Goal: Navigation & Orientation: Find specific page/section

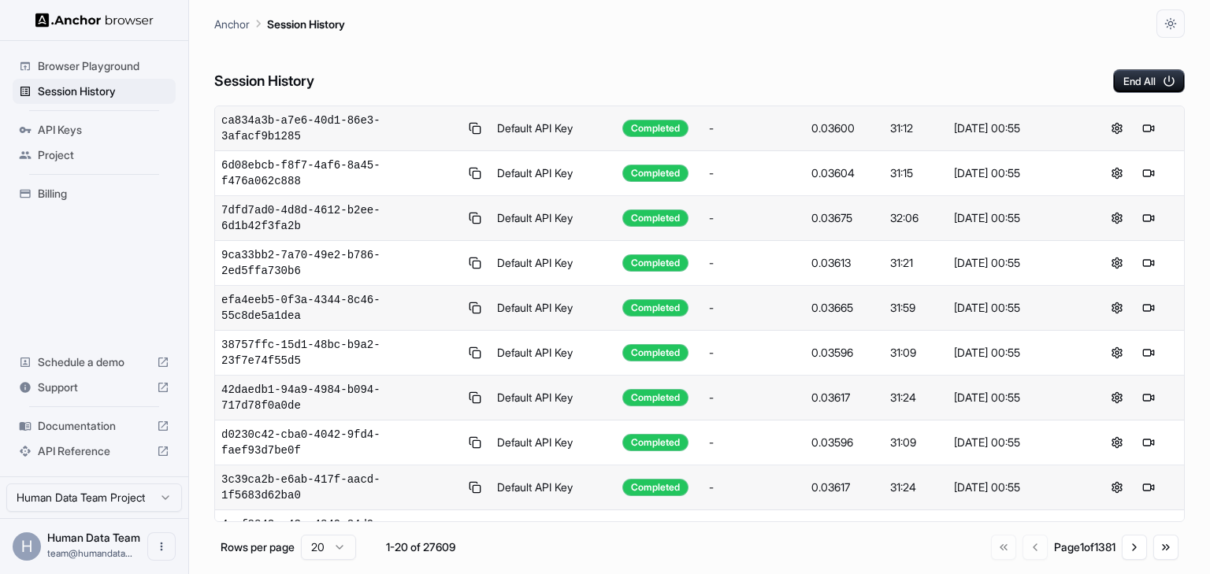
scroll to position [260, 0]
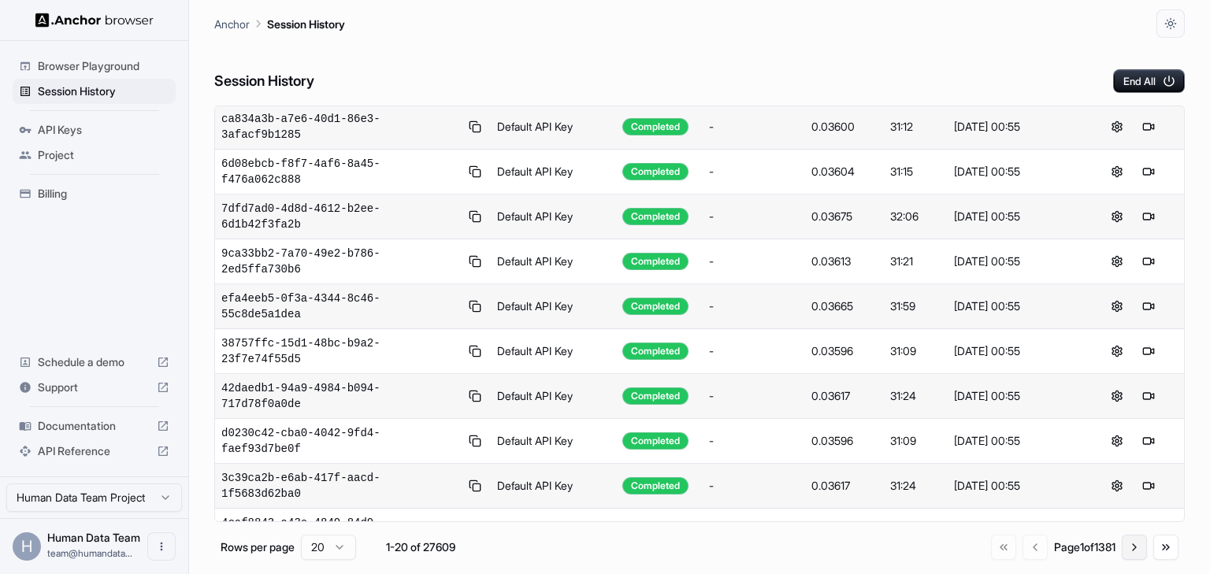
click at [1127, 548] on button "Go to next page" at bounding box center [1134, 547] width 25 height 25
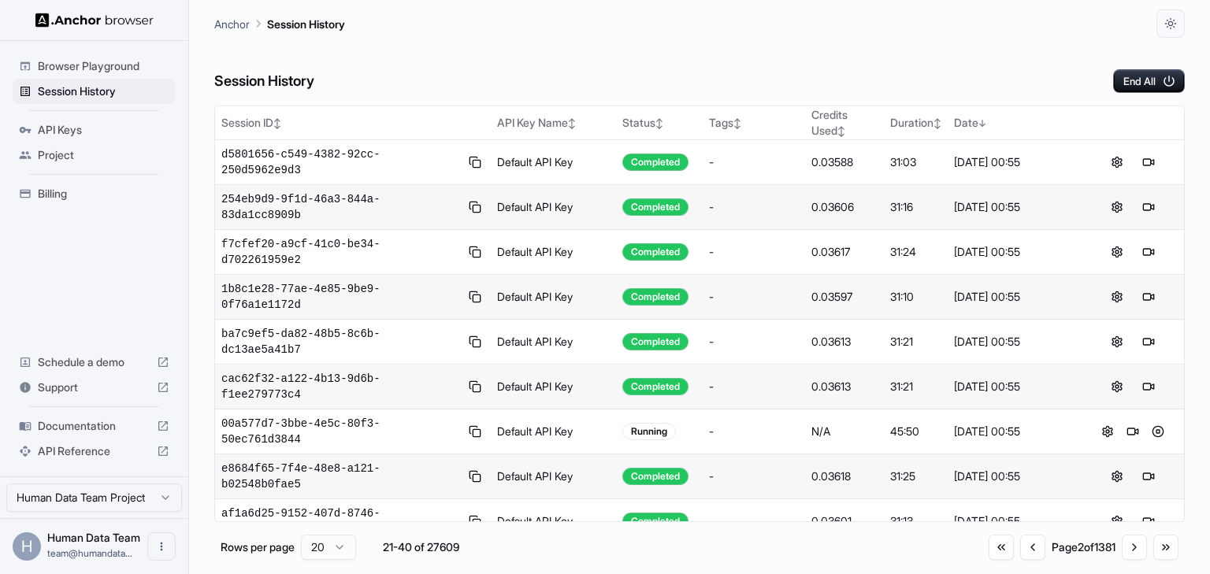
scroll to position [0, 0]
click at [1135, 548] on button "Go to next page" at bounding box center [1134, 547] width 25 height 25
click at [1119, 551] on div "Go to first page Go to previous page Page 3 of 1381 Go to next page Go to last …" at bounding box center [1083, 547] width 191 height 25
click at [1127, 551] on button "Go to next page" at bounding box center [1134, 547] width 25 height 25
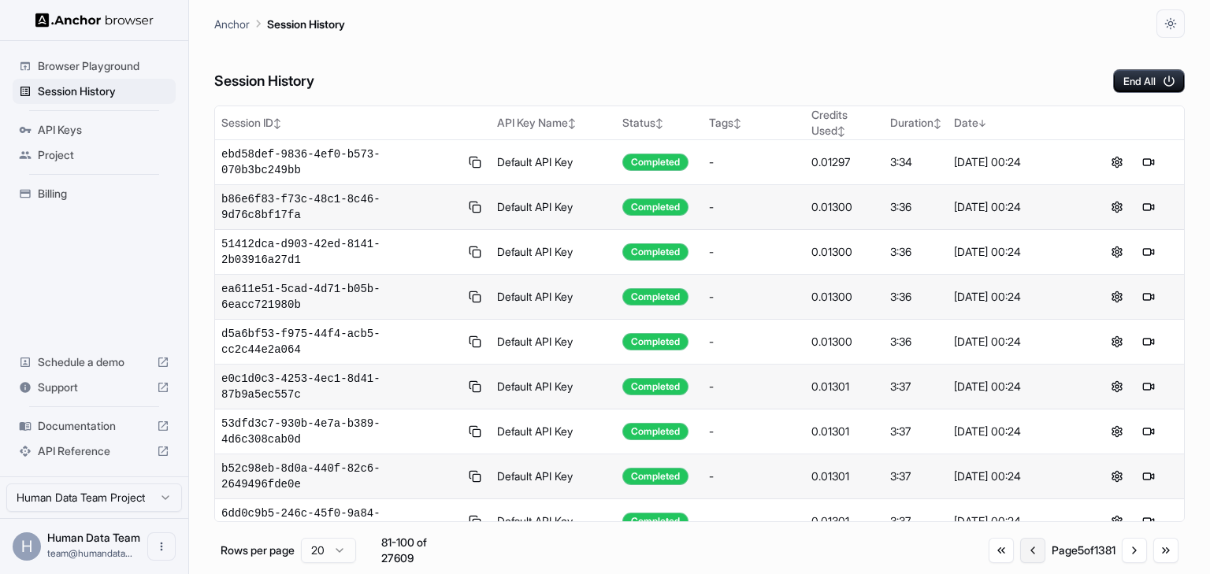
click at [1024, 553] on button "Go to previous page" at bounding box center [1032, 550] width 25 height 25
click at [1024, 553] on button "Go to previous page" at bounding box center [1031, 547] width 25 height 25
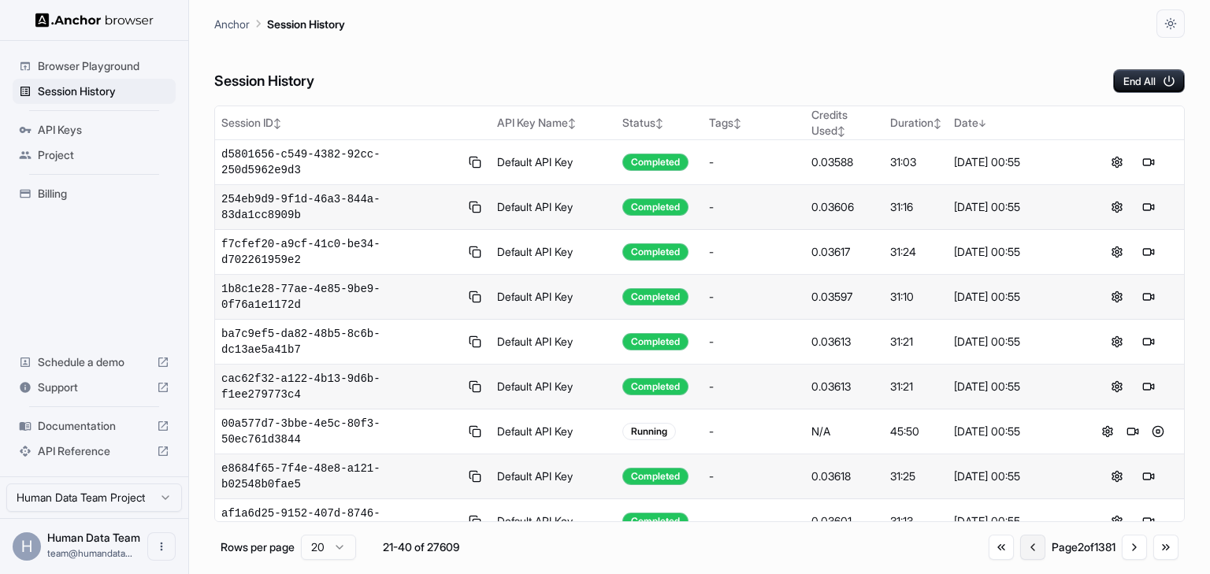
click at [1024, 553] on button "Go to previous page" at bounding box center [1032, 547] width 25 height 25
click at [1123, 551] on button "Go to next page" at bounding box center [1134, 547] width 25 height 25
click at [1131, 548] on button "Go to next page" at bounding box center [1134, 547] width 25 height 25
click at [1027, 549] on button "Go to previous page" at bounding box center [1031, 547] width 25 height 25
click at [1101, 422] on button at bounding box center [1107, 431] width 19 height 19
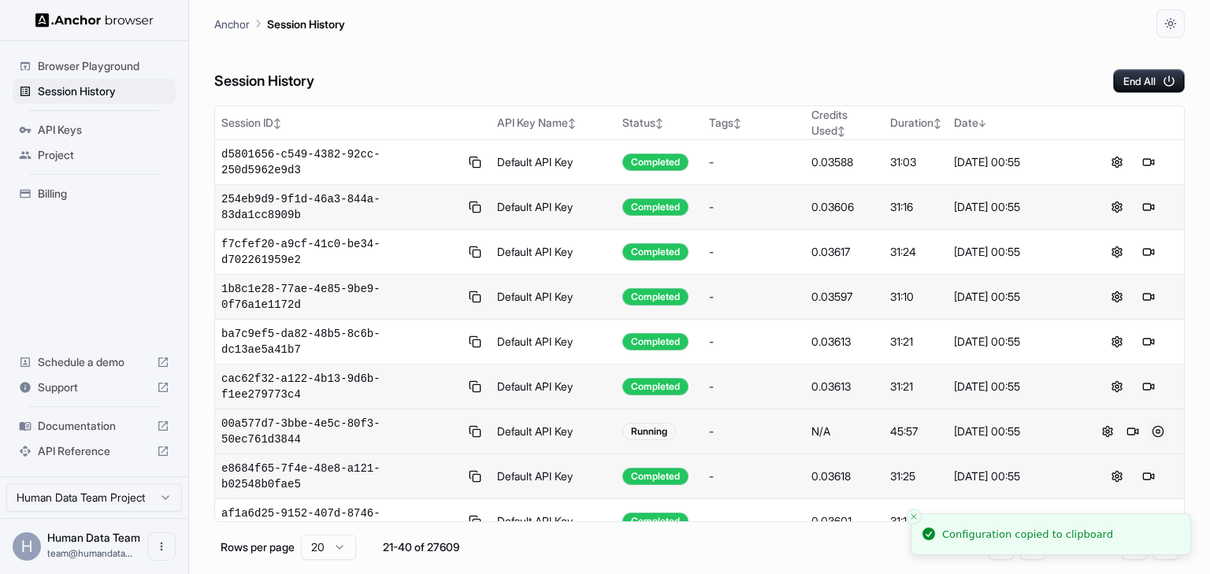
click at [1153, 422] on button at bounding box center [1158, 431] width 19 height 19
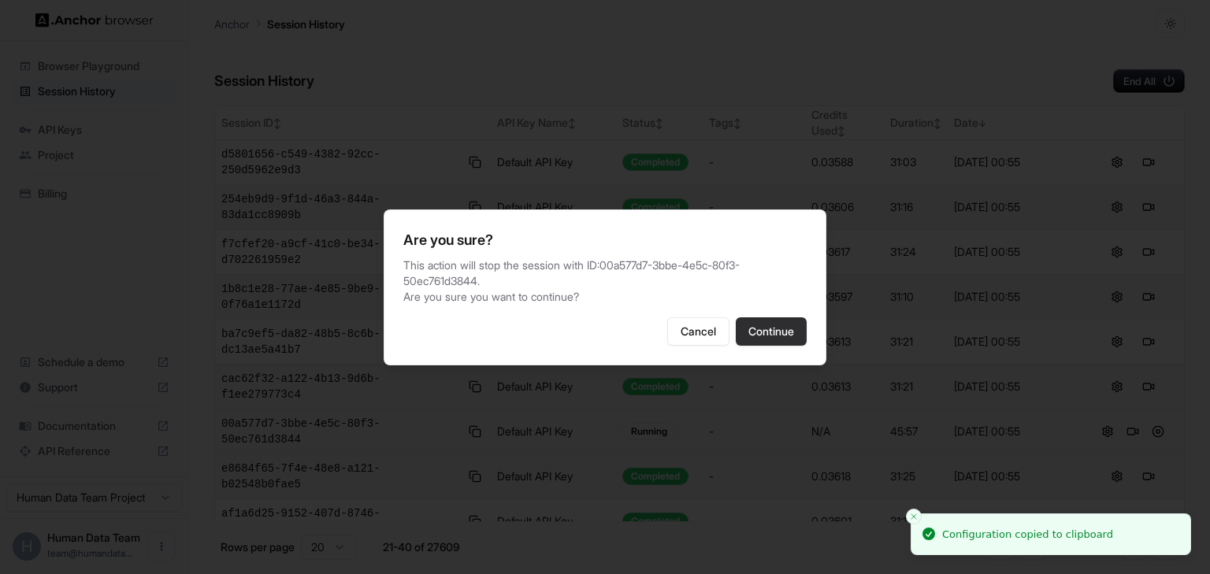
click at [770, 327] on button "Continue" at bounding box center [771, 331] width 71 height 28
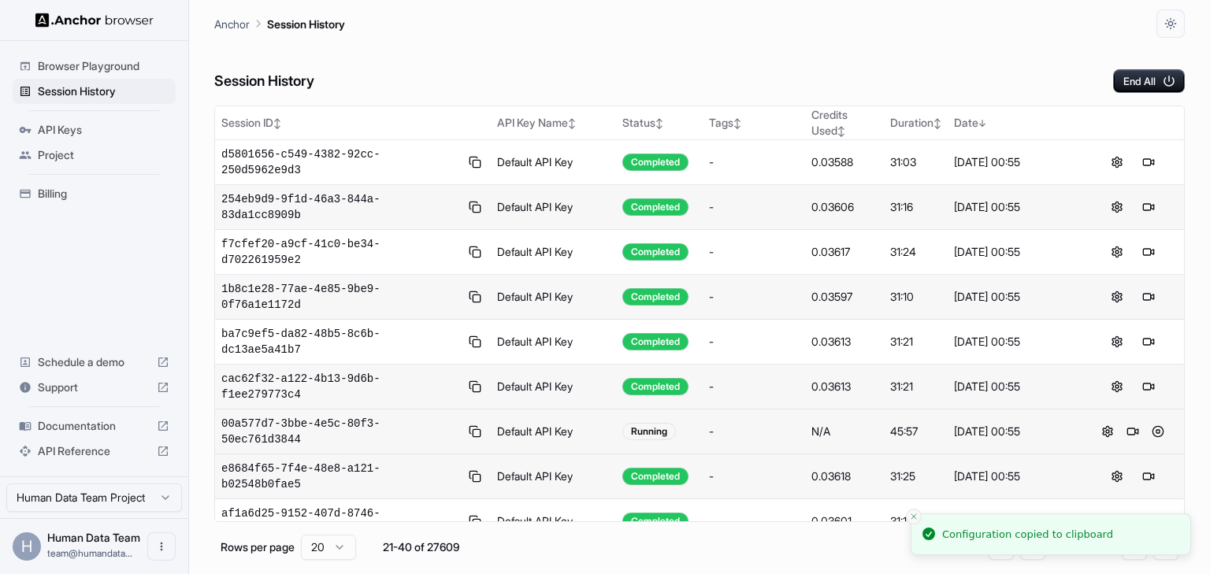
click at [911, 515] on icon "Close toast" at bounding box center [913, 516] width 9 height 9
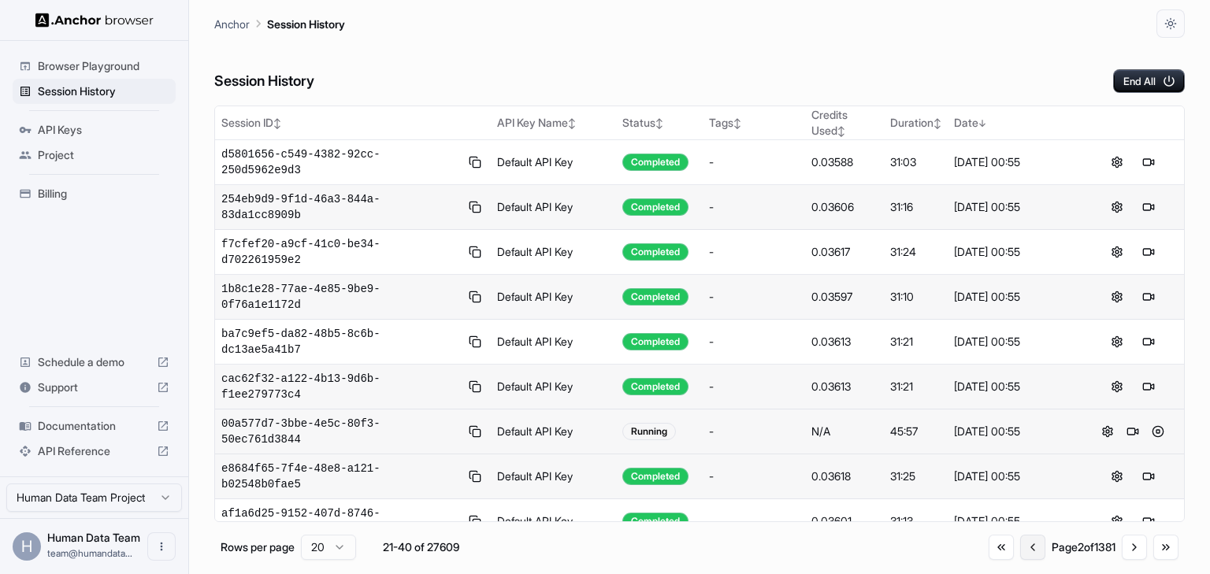
click at [1020, 551] on button "Go to previous page" at bounding box center [1032, 547] width 25 height 25
click at [1016, 551] on div "Go to first page Go to previous page Page 2 of 1381 Go to next page Go to last …" at bounding box center [1084, 547] width 190 height 25
click at [659, 72] on div "Session History End All" at bounding box center [699, 65] width 971 height 55
click at [782, 92] on div "Session History End All Session ID ↕ API Key Name ↕ Status ↕ Tags ↕ Credits Use…" at bounding box center [699, 306] width 971 height 537
click at [759, 61] on div "Session History End All" at bounding box center [699, 65] width 971 height 55
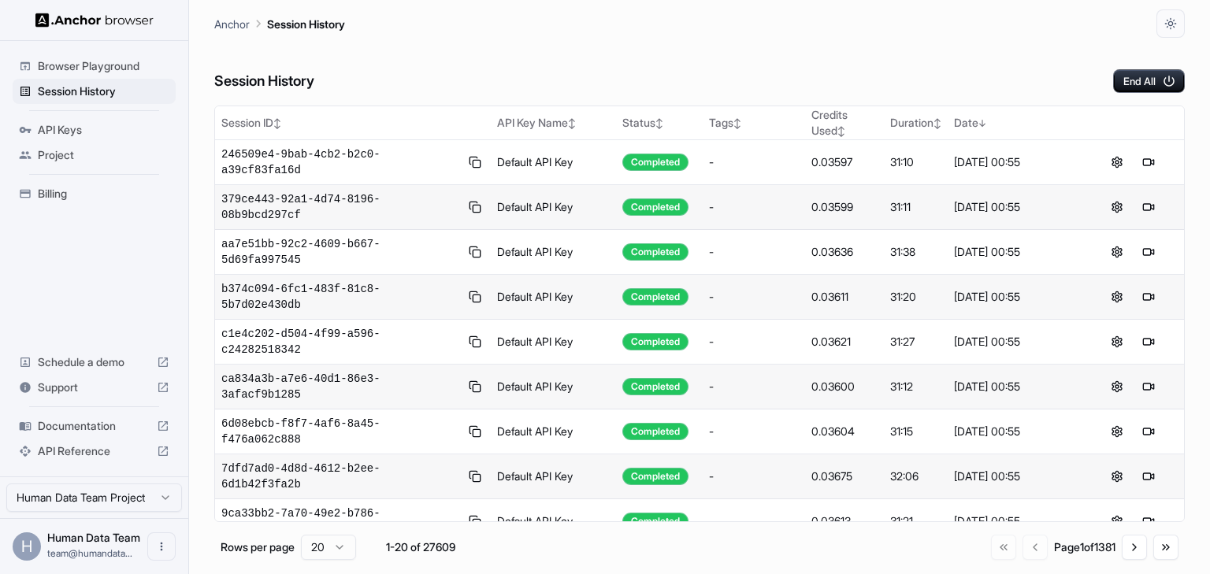
click at [1027, 553] on div "Go to first page Go to previous page Page 1 of 1381 Go to next page Go to last …" at bounding box center [1085, 547] width 188 height 25
click at [867, 32] on div "Anchor Session History" at bounding box center [699, 19] width 971 height 38
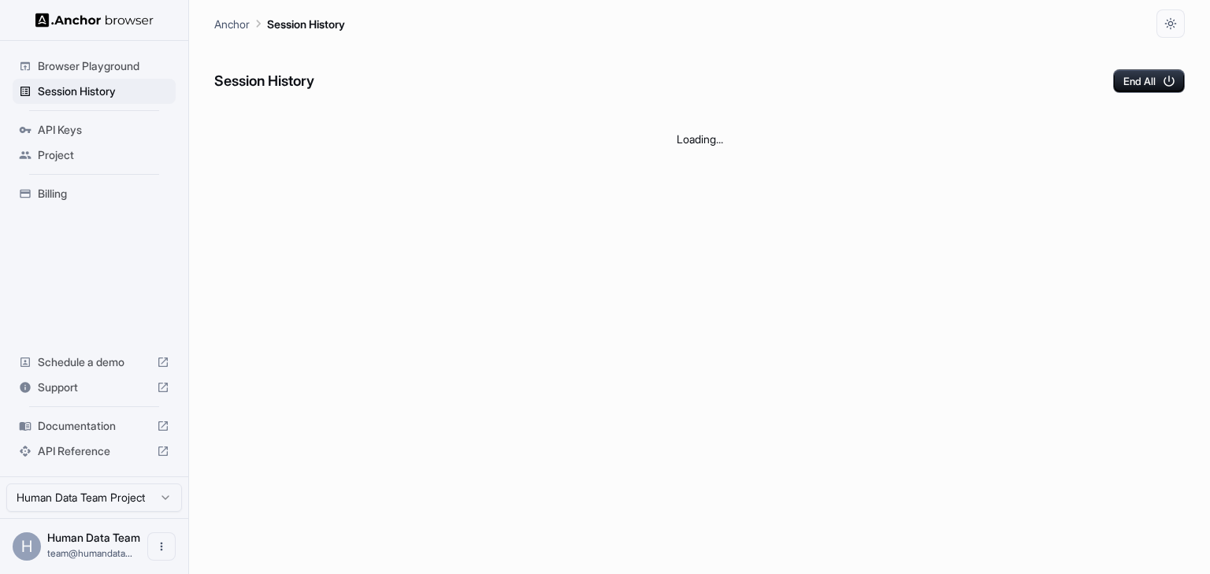
click at [918, 57] on div "Session History End All" at bounding box center [699, 65] width 971 height 55
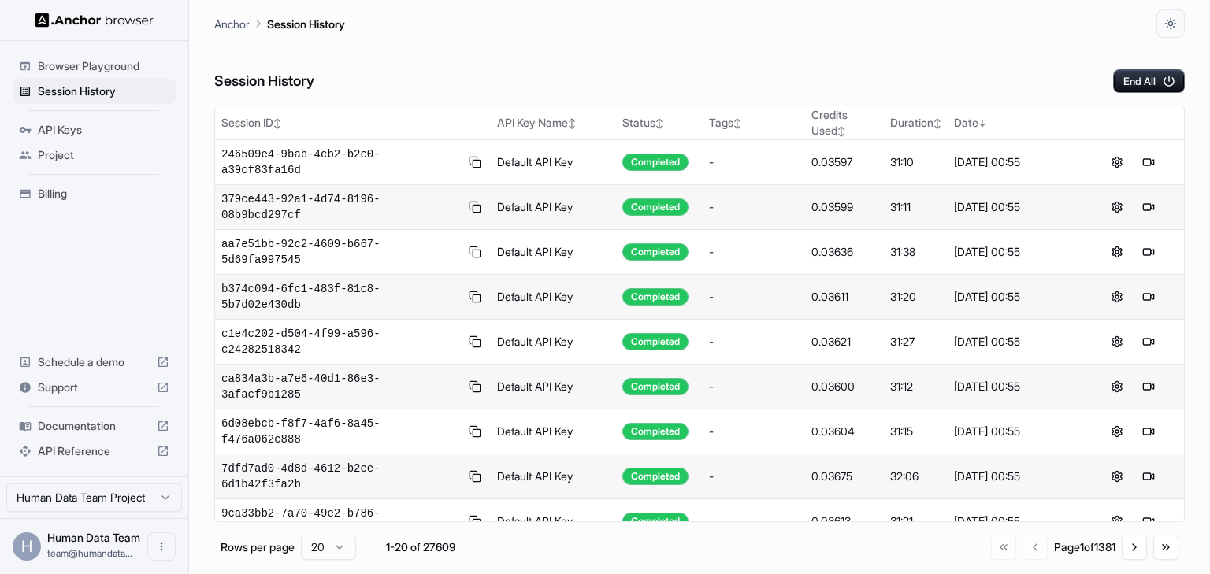
click at [871, 33] on div "Anchor Session History" at bounding box center [699, 19] width 971 height 38
click at [763, 58] on div "Session History End All" at bounding box center [699, 65] width 971 height 55
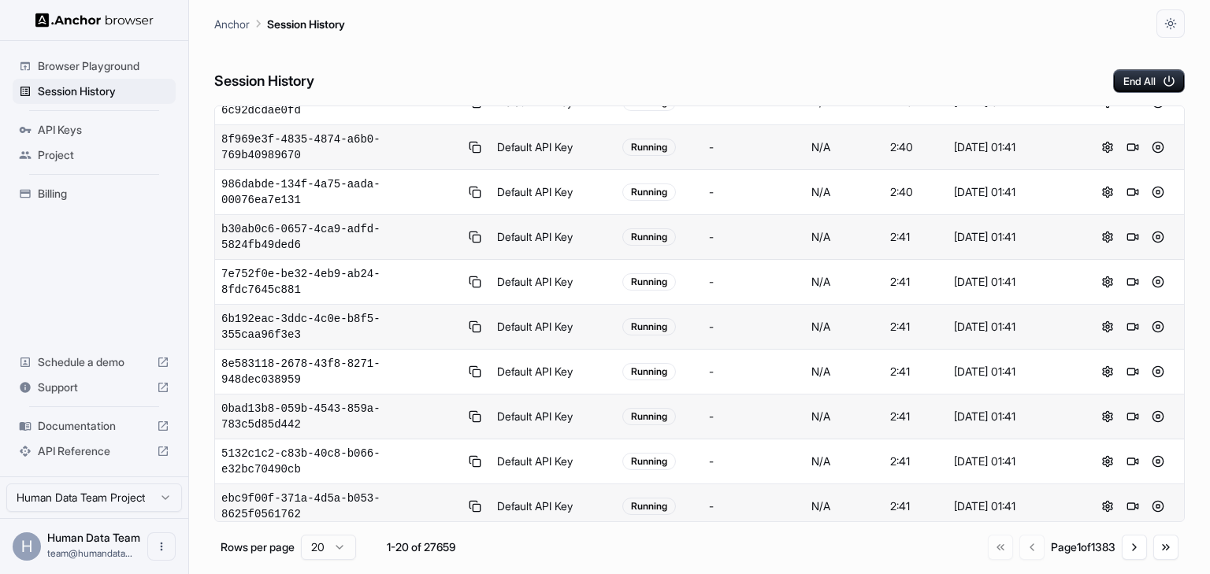
scroll to position [260, 0]
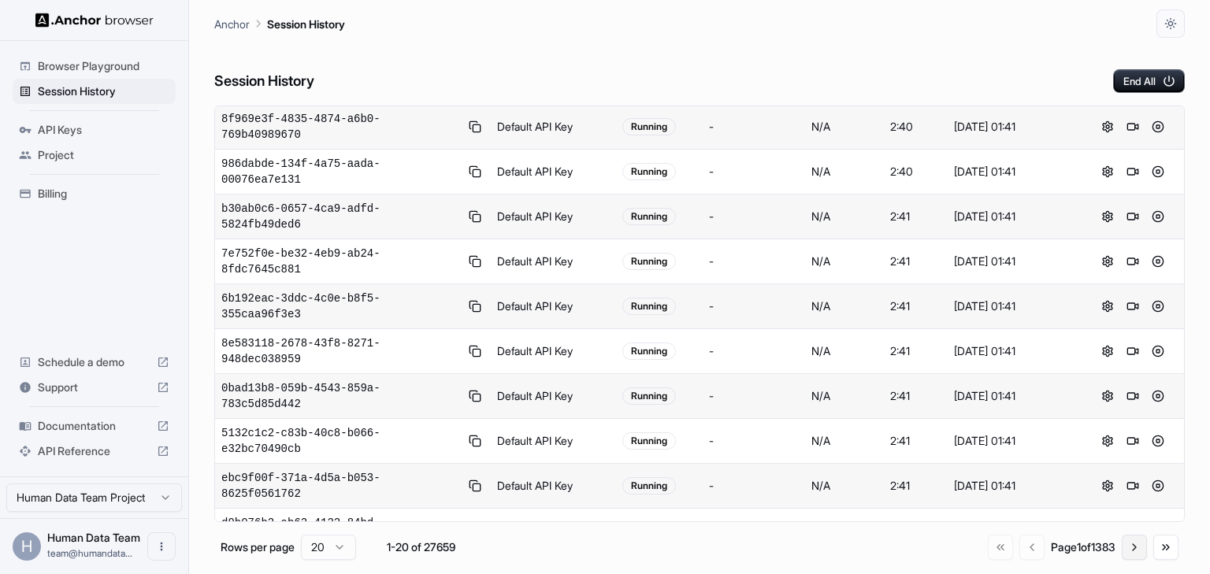
click at [1133, 549] on button "Go to next page" at bounding box center [1134, 547] width 25 height 25
click at [1018, 552] on button "Go to previous page" at bounding box center [1029, 547] width 25 height 25
click at [644, 25] on div "Anchor Session History" at bounding box center [699, 19] width 971 height 38
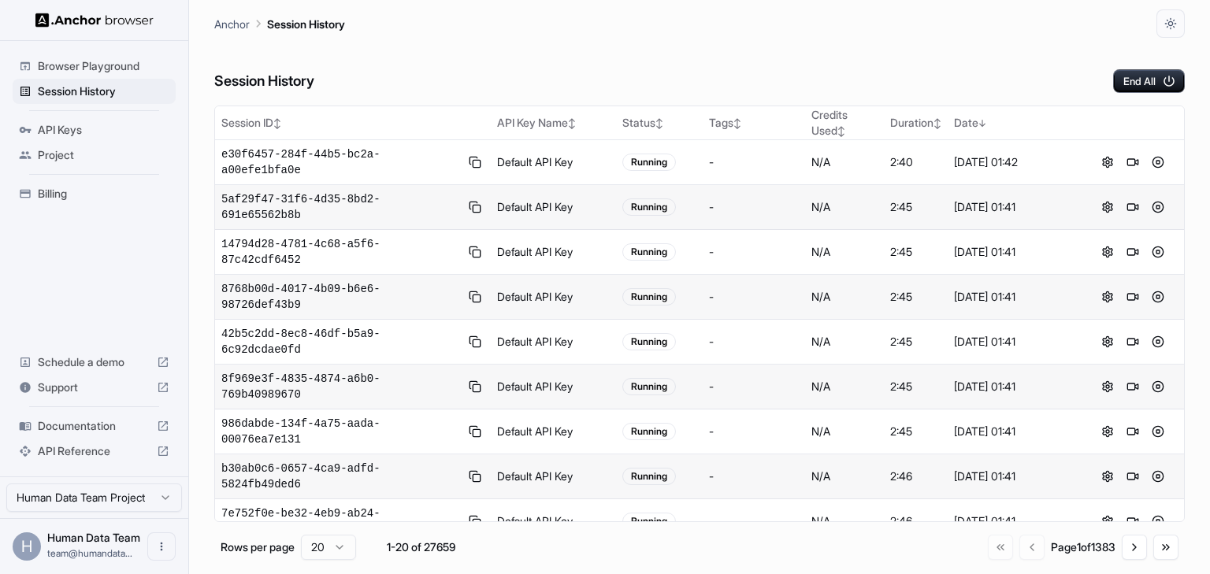
scroll to position [260, 0]
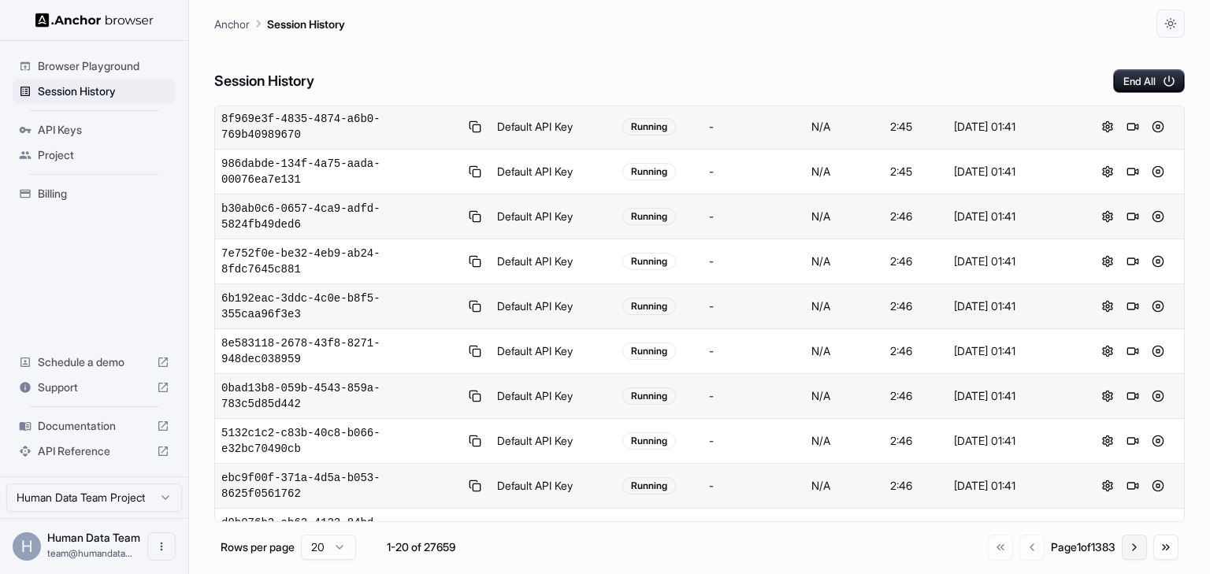
click at [1141, 544] on button "Go to next page" at bounding box center [1134, 547] width 25 height 25
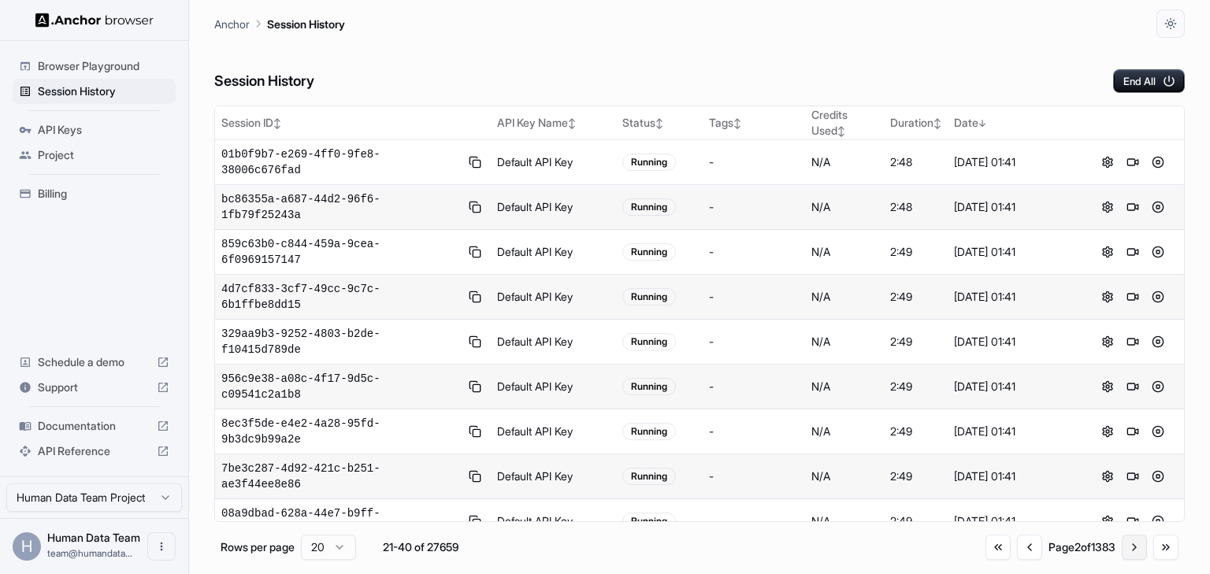
click at [1133, 549] on button "Go to next page" at bounding box center [1134, 547] width 25 height 25
click at [1027, 554] on button "Go to previous page" at bounding box center [1028, 547] width 25 height 25
click at [1027, 554] on button "Go to previous page" at bounding box center [1029, 547] width 25 height 25
click at [1027, 554] on div "Go to first page Go to previous page Page 2 of 1383 Go to next page Go to last …" at bounding box center [1082, 547] width 193 height 25
click at [816, 44] on div "Session History End All" at bounding box center [699, 65] width 971 height 55
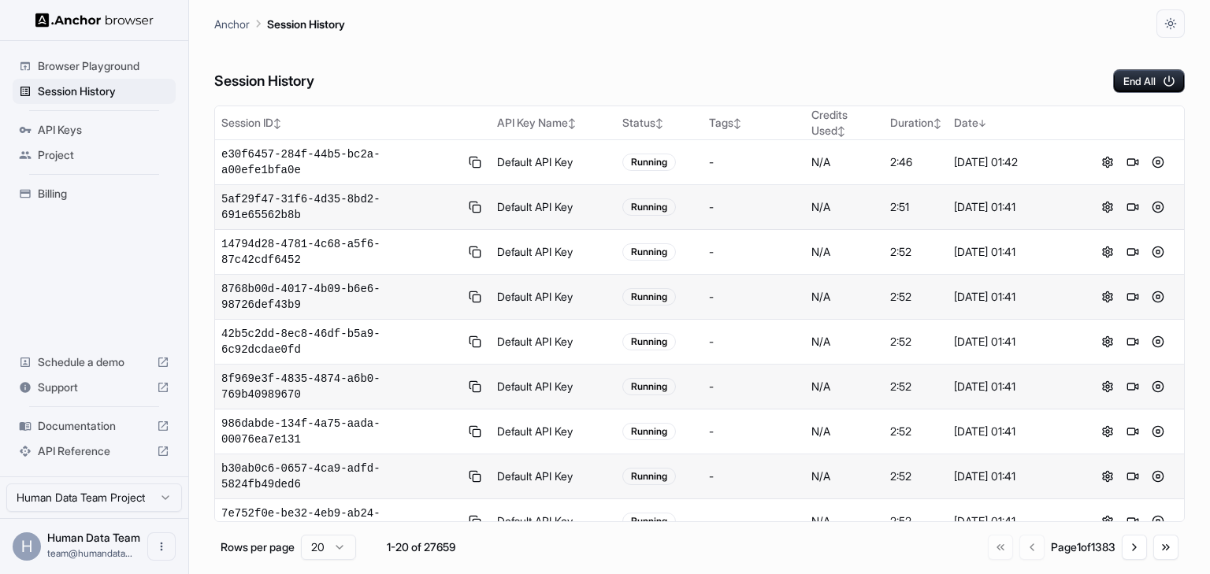
click at [687, 42] on div "Session History End All" at bounding box center [699, 65] width 971 height 55
click at [424, 95] on div "Session History End All Session ID ↕ API Key Name ↕ Status ↕ Tags ↕ Credits Use…" at bounding box center [699, 306] width 971 height 537
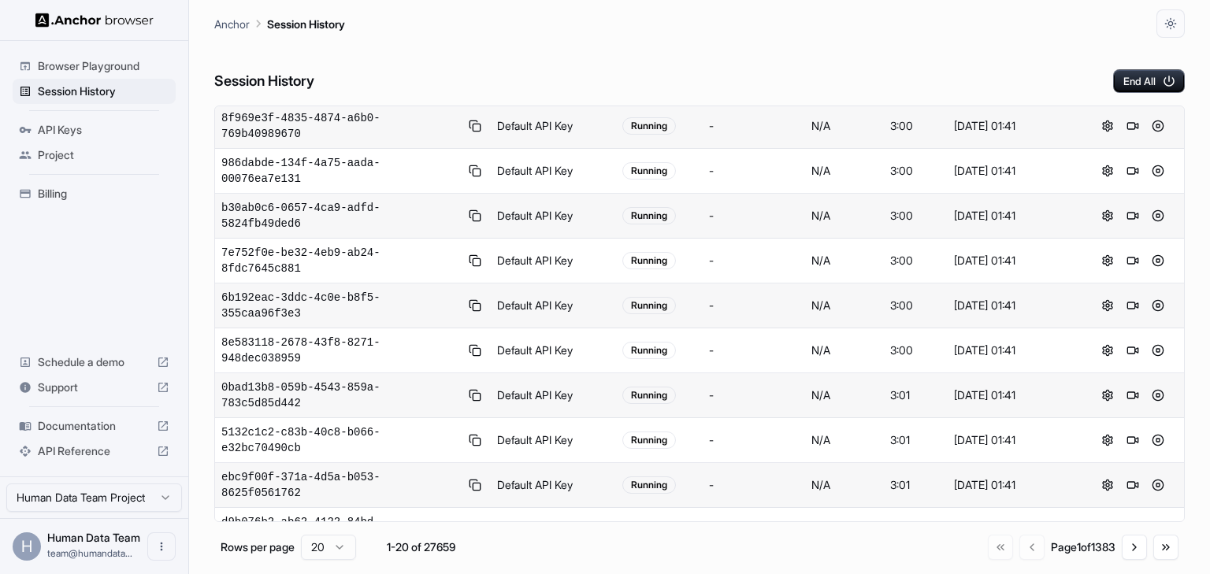
scroll to position [260, 0]
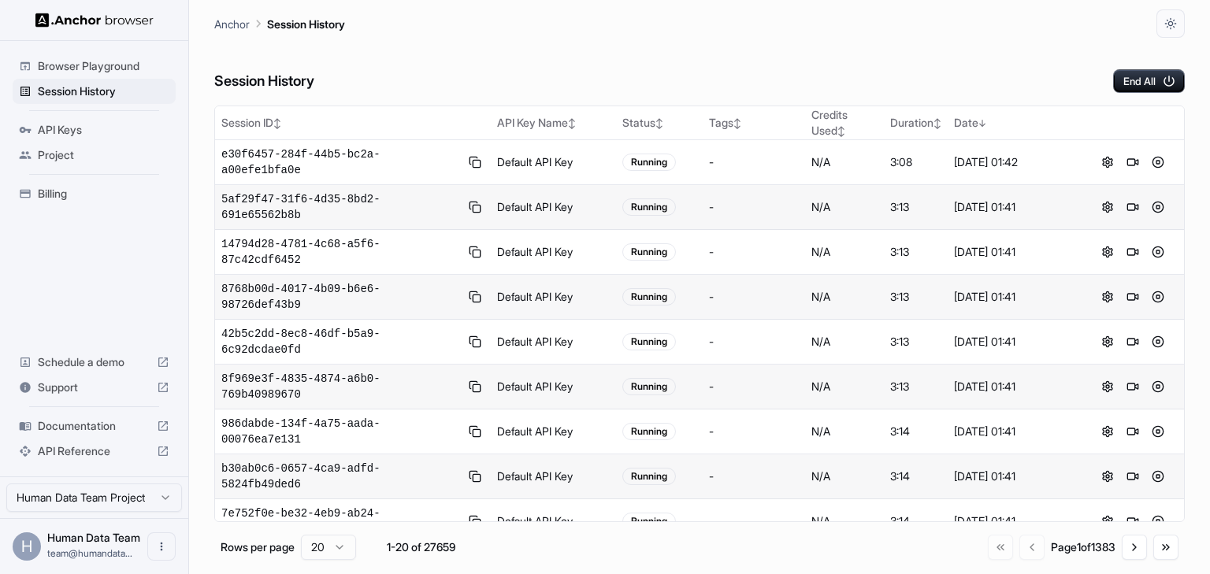
scroll to position [261, 0]
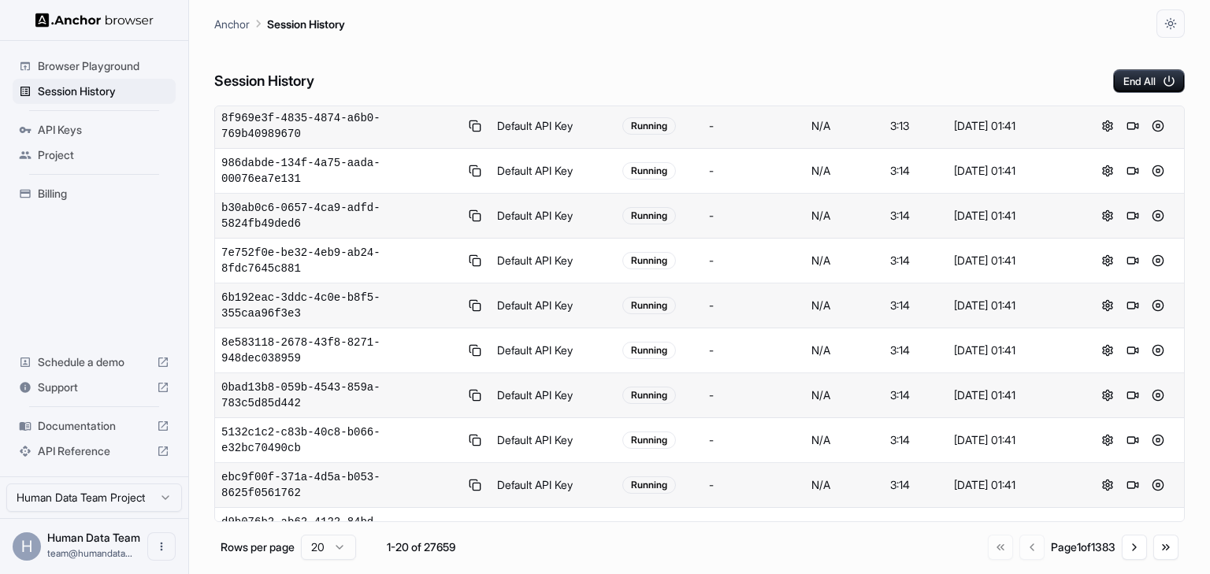
drag, startPoint x: 460, startPoint y: 401, endPoint x: 678, endPoint y: 409, distance: 217.6
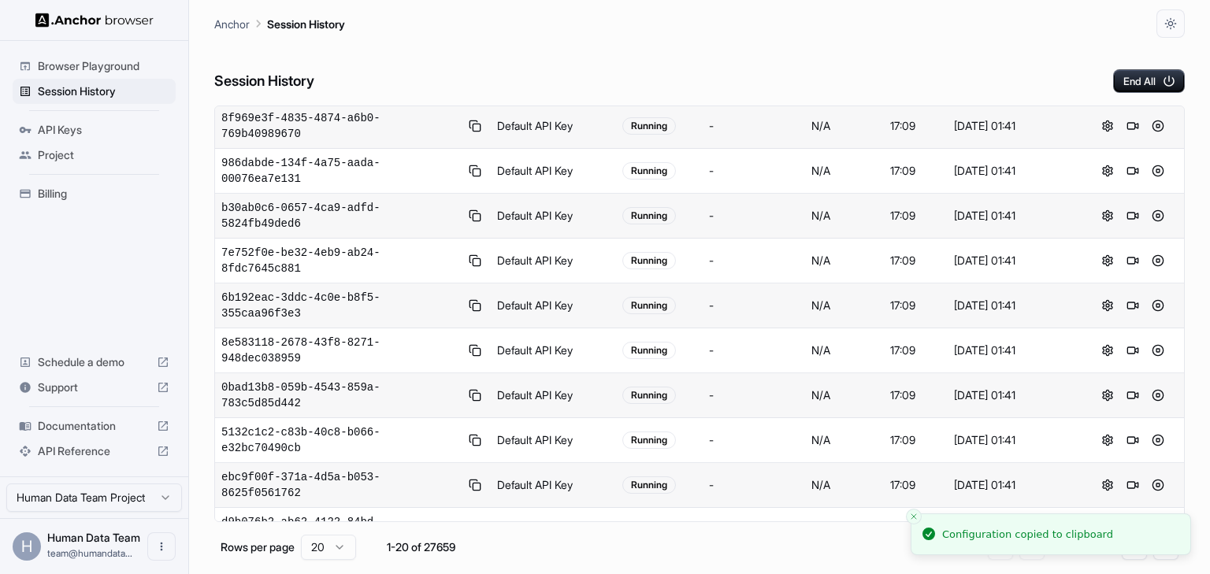
click at [678, 62] on div "Session History End All" at bounding box center [699, 65] width 971 height 55
click at [727, 75] on div "Session History End All" at bounding box center [699, 65] width 971 height 55
click at [916, 514] on icon "Close toast" at bounding box center [913, 516] width 9 height 9
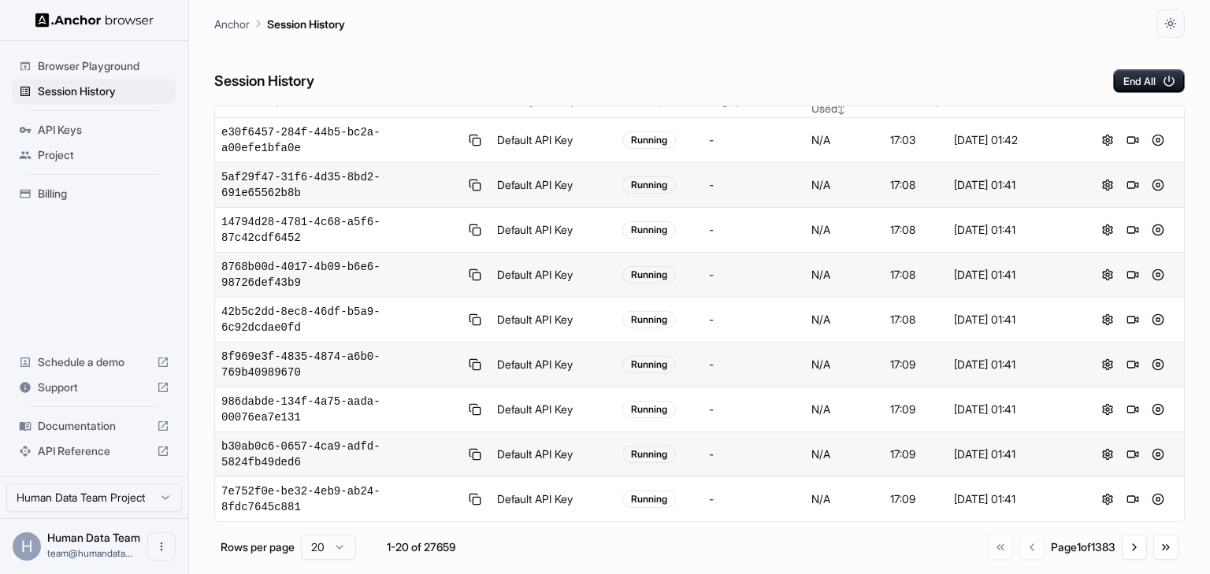
scroll to position [0, 0]
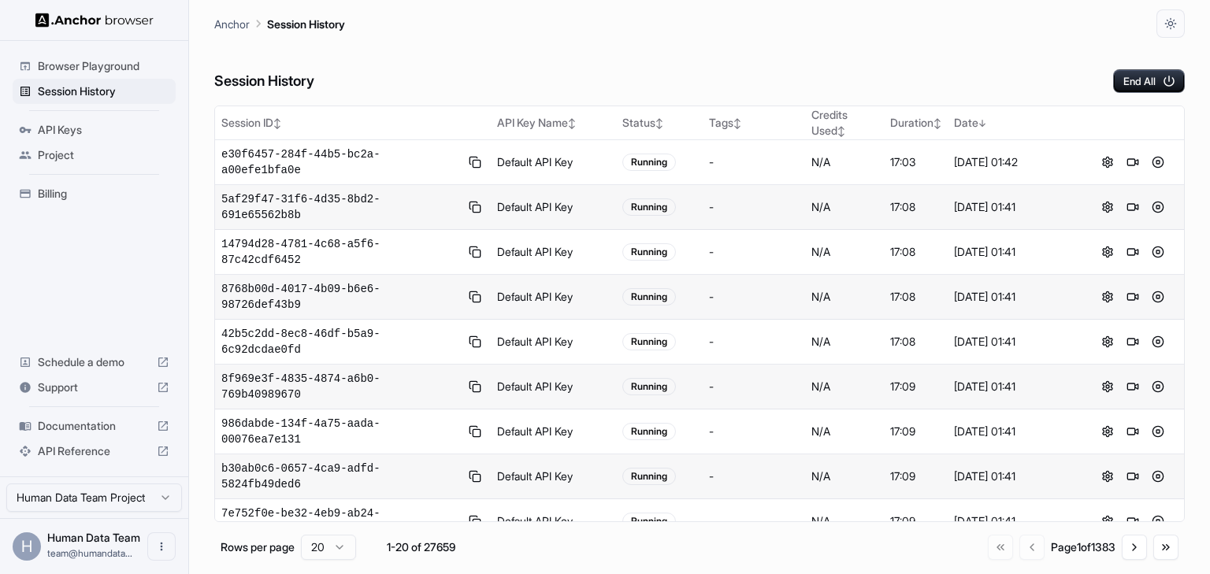
click at [86, 158] on span "Project" at bounding box center [104, 155] width 132 height 16
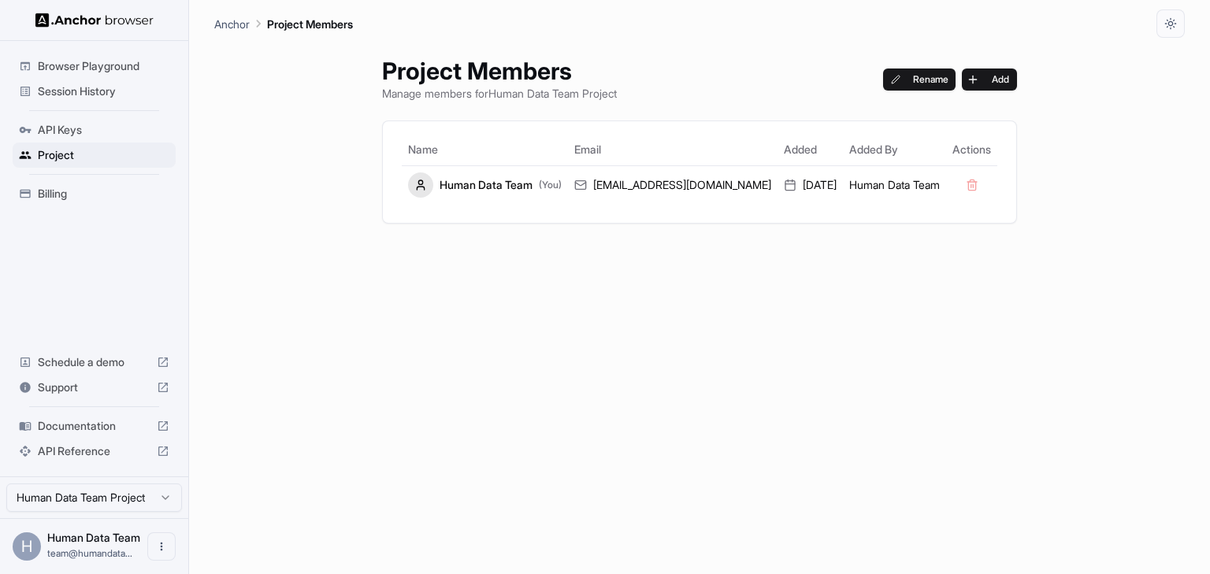
click at [84, 139] on div "API Keys" at bounding box center [94, 129] width 163 height 25
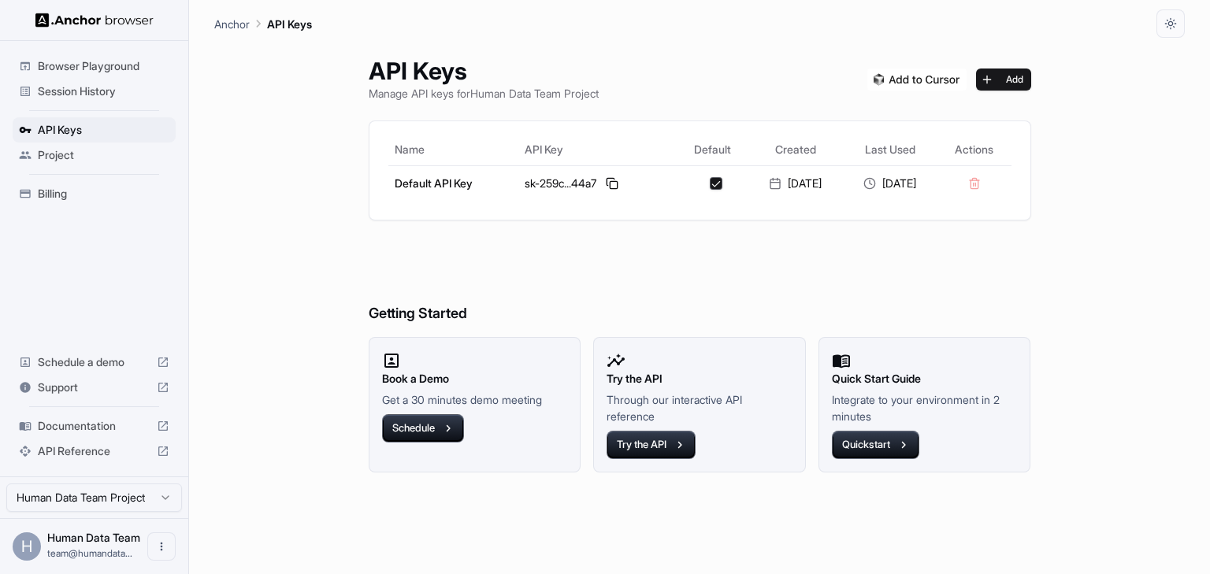
click at [84, 98] on span "Session History" at bounding box center [104, 92] width 132 height 16
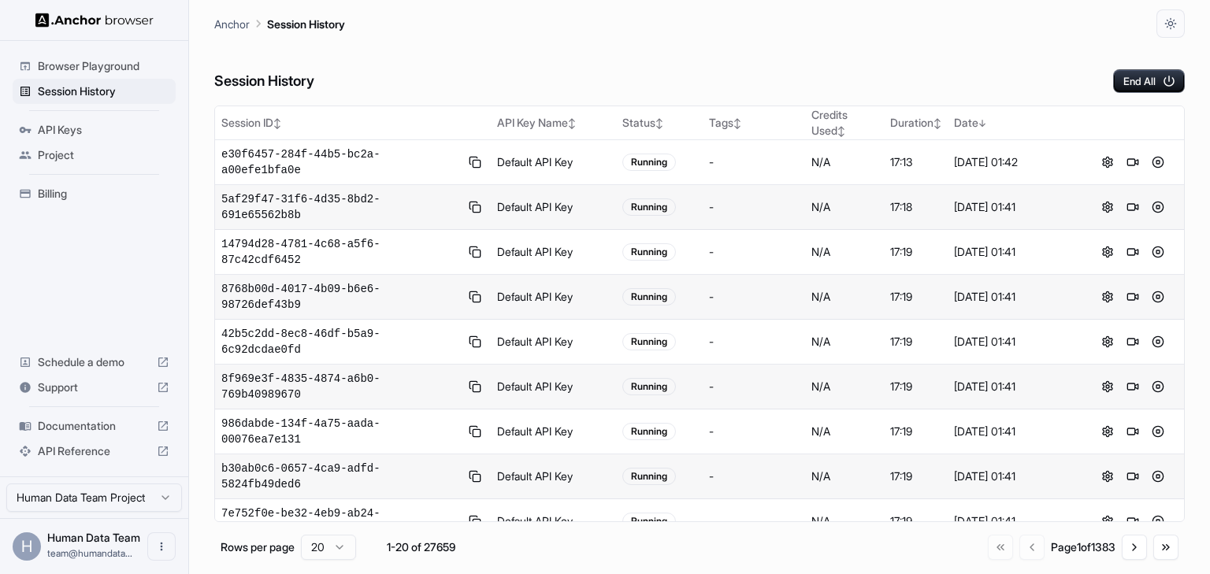
click at [102, 61] on span "Browser Playground" at bounding box center [104, 66] width 132 height 16
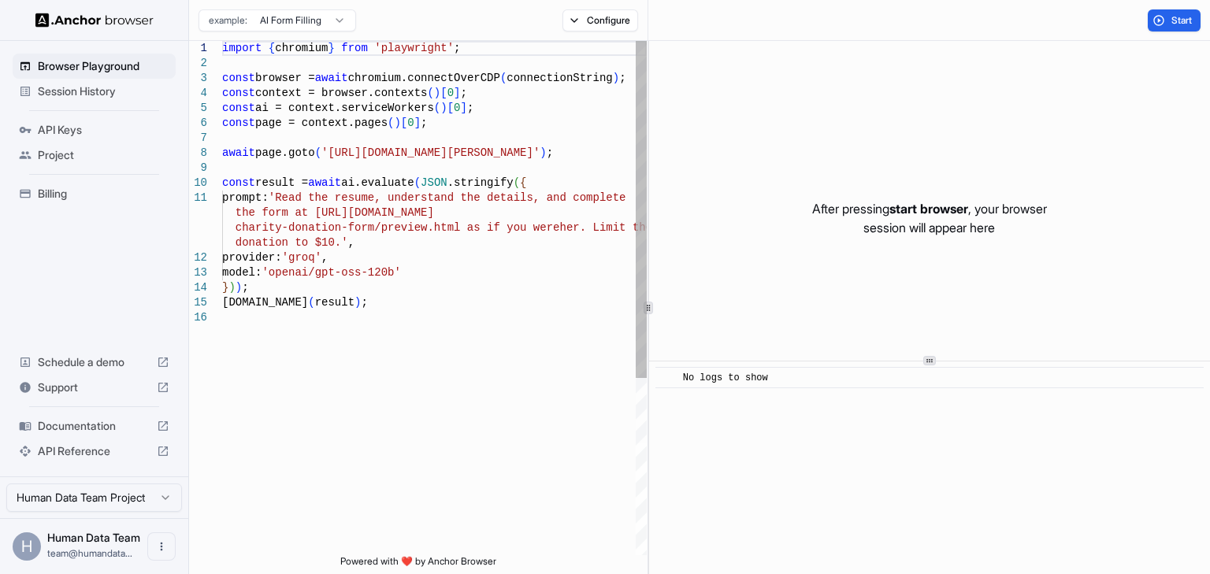
click at [99, 82] on div "Session History" at bounding box center [94, 91] width 163 height 25
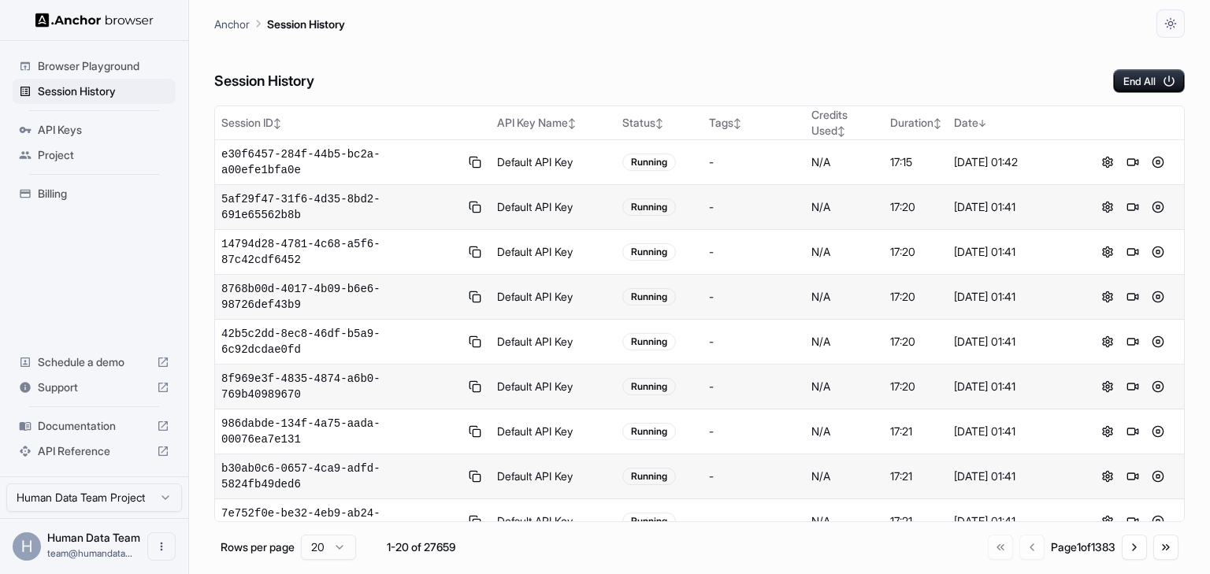
click at [143, 444] on span "API Reference" at bounding box center [94, 452] width 113 height 16
click at [466, 158] on button at bounding box center [475, 162] width 19 height 19
click at [587, 104] on div "Session History End All Session ID ↕ API Key Name ↕ Status ↕ Tags ↕ Credits Use…" at bounding box center [699, 306] width 971 height 537
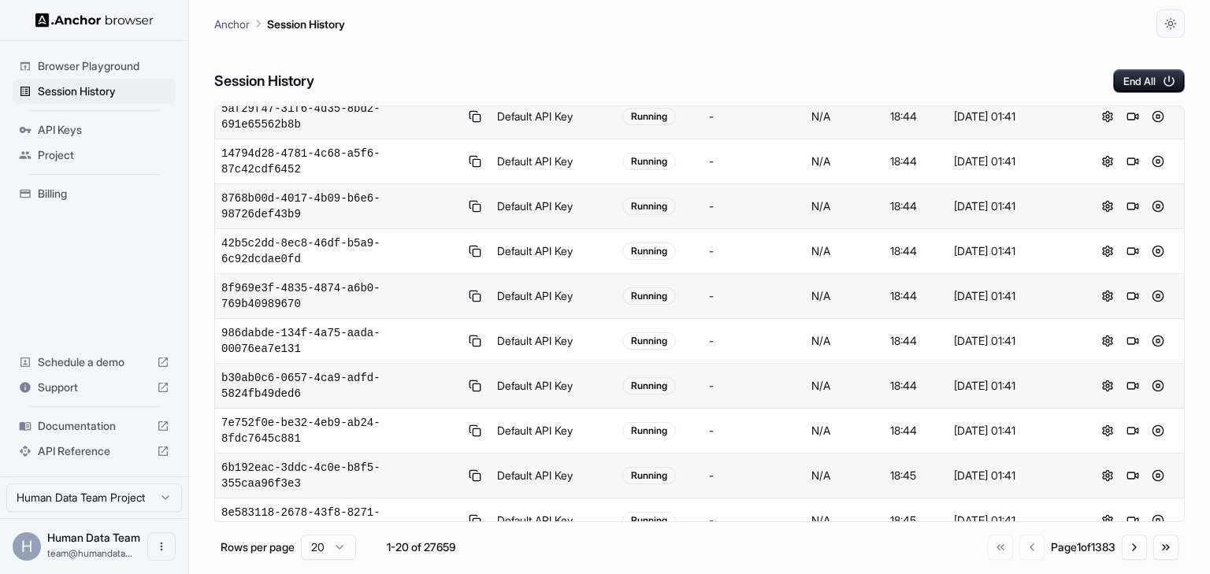
scroll to position [260, 0]
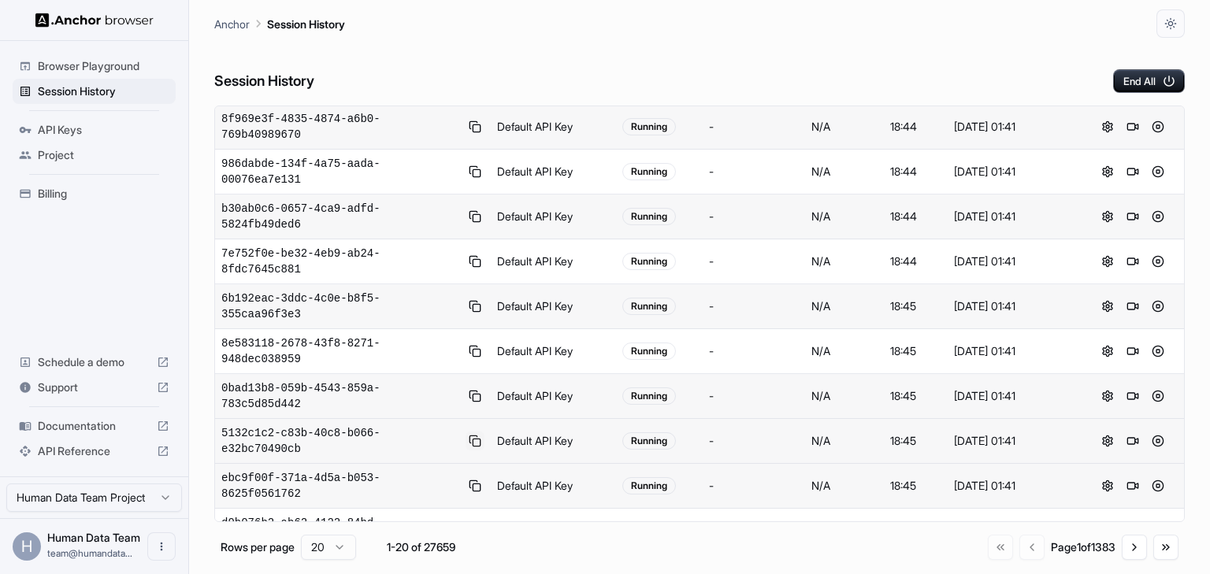
click at [466, 432] on button at bounding box center [475, 441] width 19 height 19
click at [1126, 432] on button at bounding box center [1132, 441] width 19 height 19
click at [842, 57] on div "Session History End All" at bounding box center [699, 65] width 971 height 55
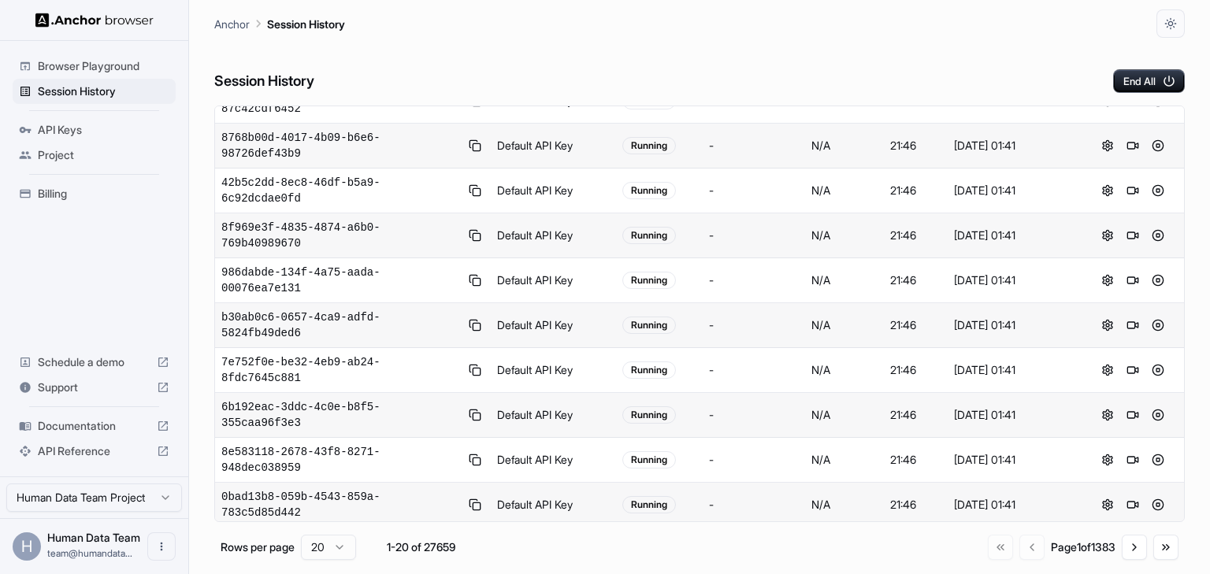
scroll to position [0, 0]
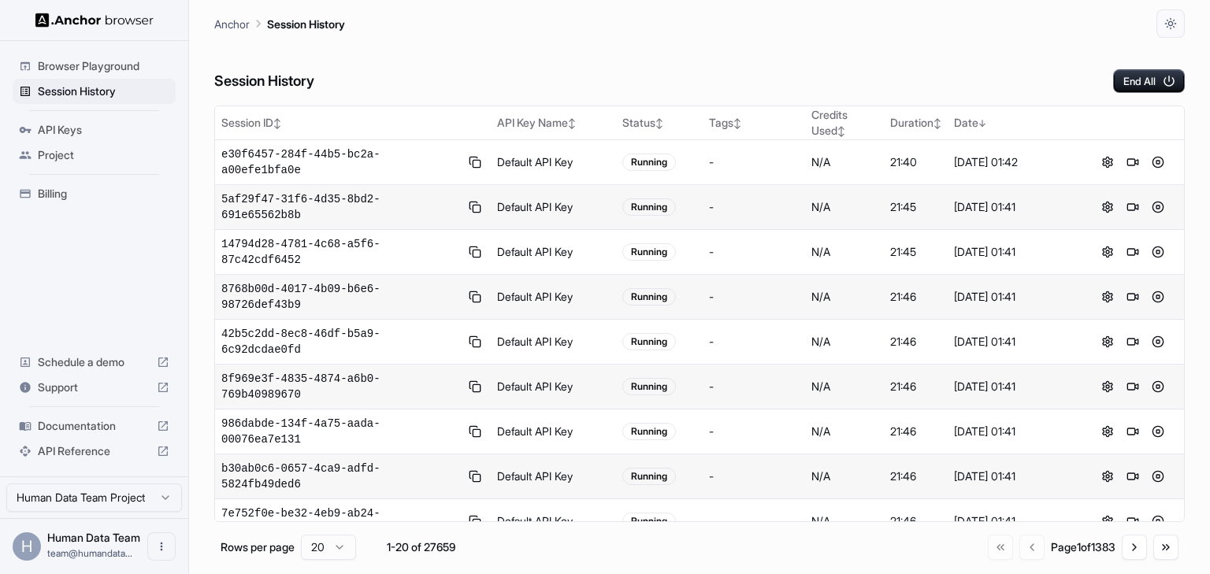
click at [772, 76] on div "Session History End All" at bounding box center [699, 65] width 971 height 55
click at [699, 55] on div "Session History End All" at bounding box center [699, 65] width 971 height 55
click at [622, 69] on div "Session History End All" at bounding box center [699, 65] width 971 height 55
click at [961, 117] on div "Date ↓" at bounding box center [1014, 123] width 121 height 16
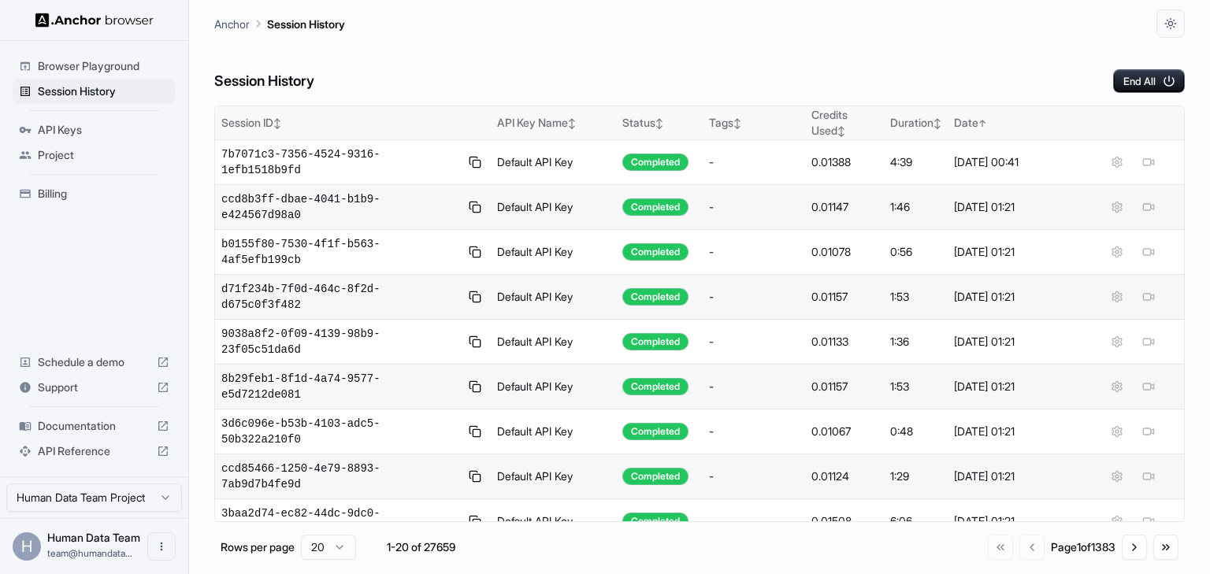
click at [957, 118] on div "Date ↑" at bounding box center [1014, 123] width 121 height 16
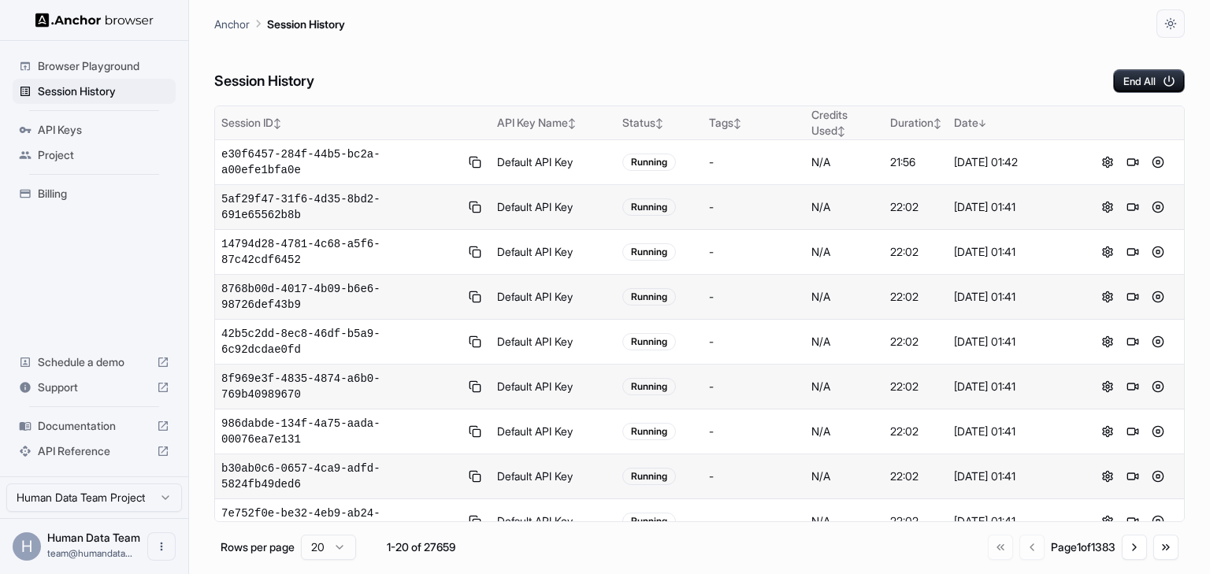
click at [957, 118] on div "Date ↓" at bounding box center [1014, 123] width 121 height 16
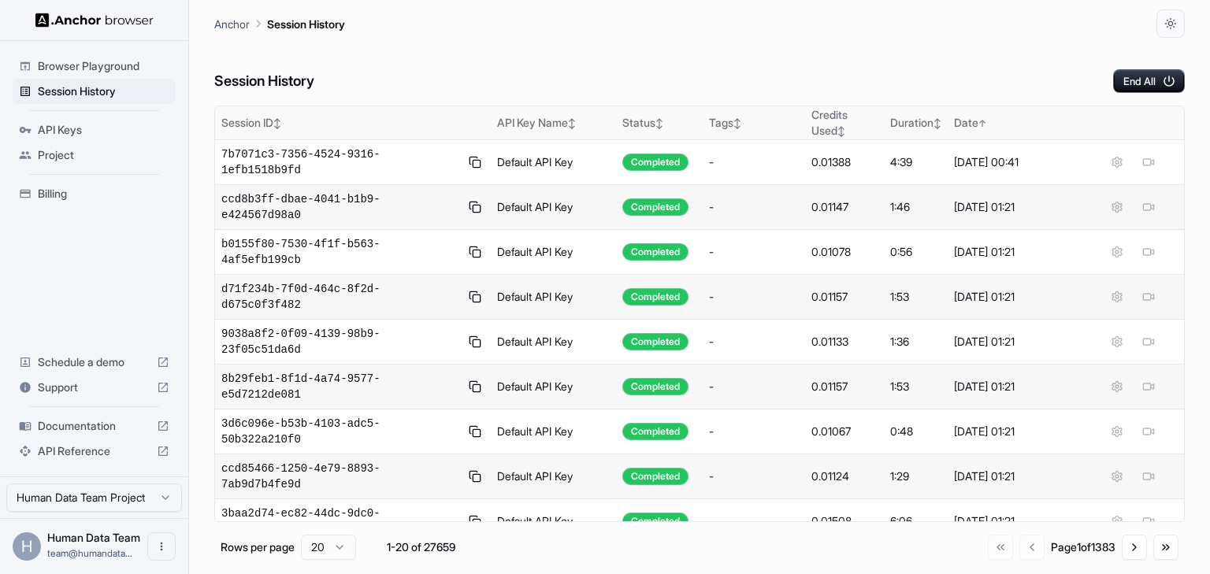
click at [959, 118] on div "Date ↑" at bounding box center [1014, 123] width 121 height 16
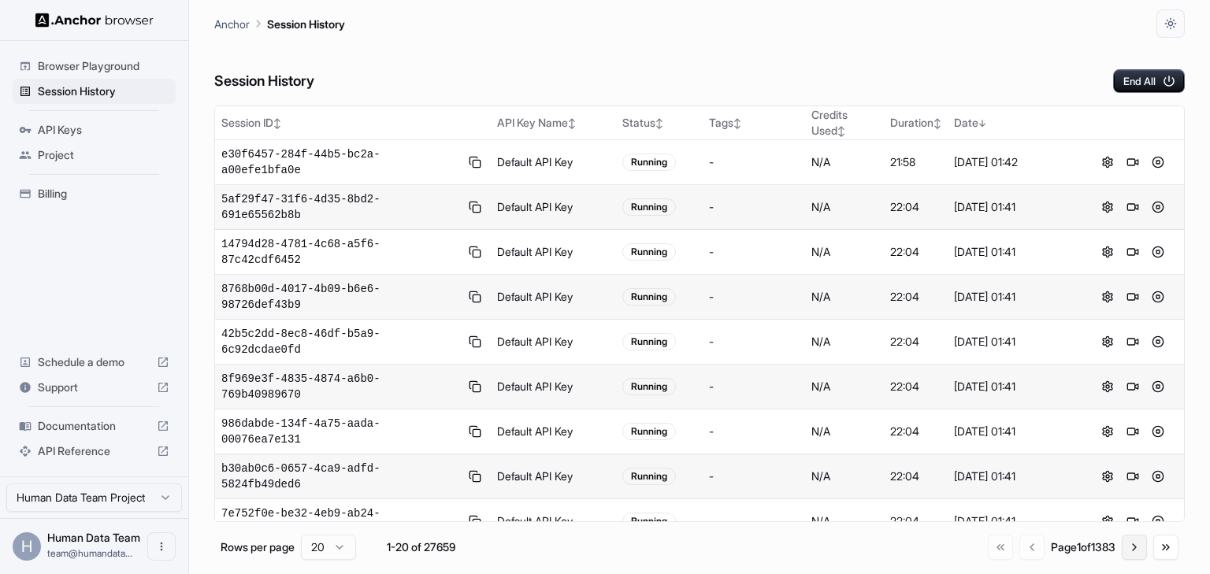
click at [1125, 550] on button "Go to next page" at bounding box center [1134, 547] width 25 height 25
click at [1127, 549] on button "Go to next page" at bounding box center [1134, 547] width 25 height 25
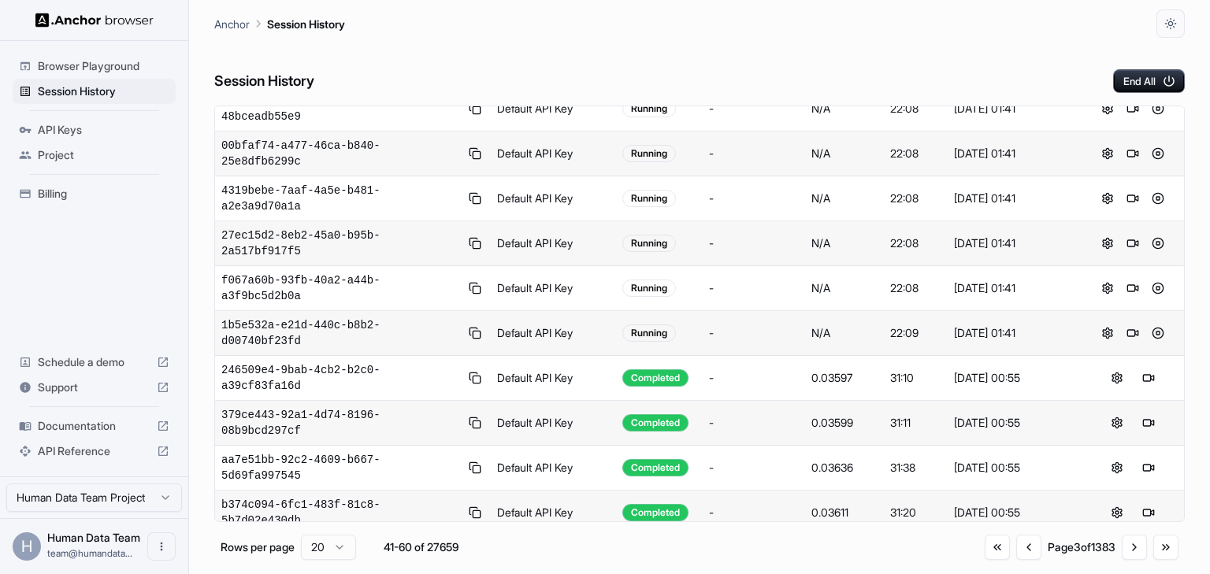
scroll to position [217, 0]
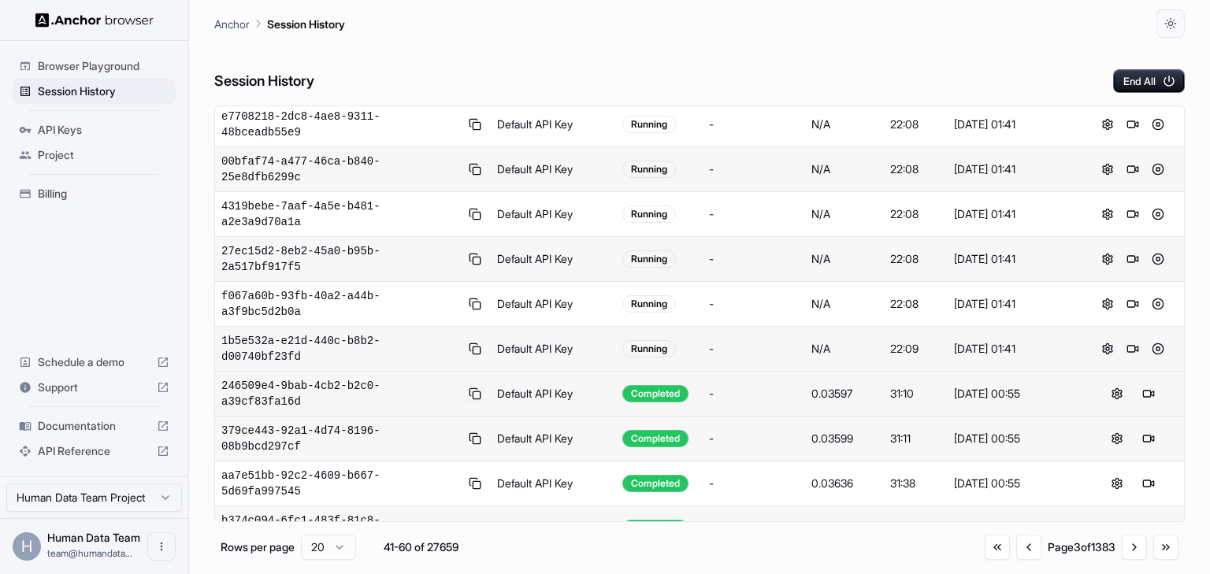
click at [466, 384] on button at bounding box center [475, 393] width 19 height 19
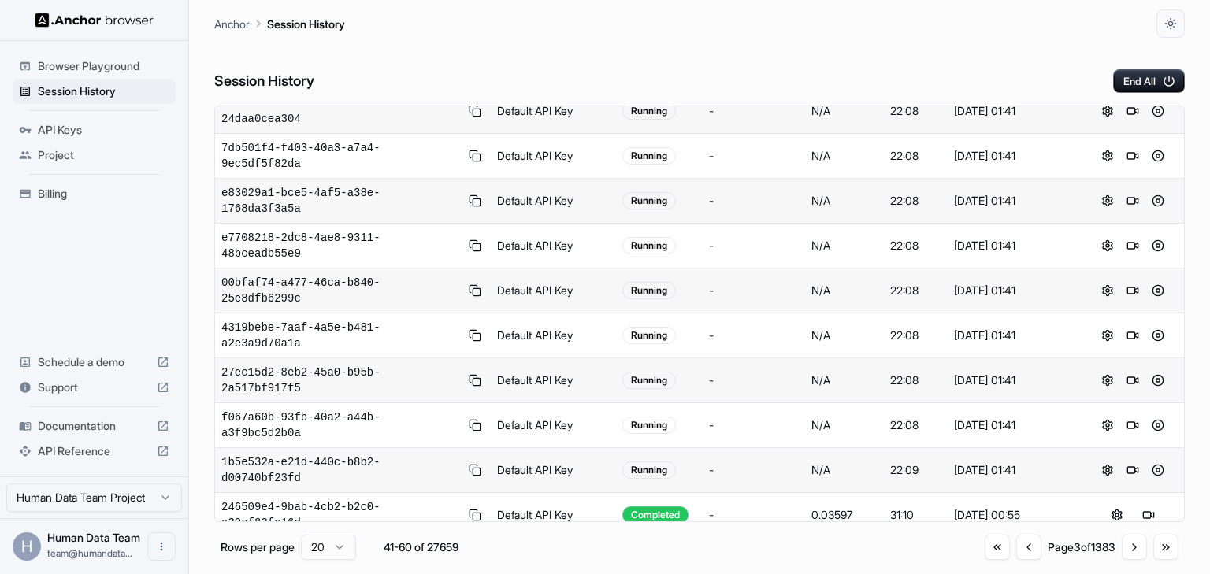
scroll to position [0, 0]
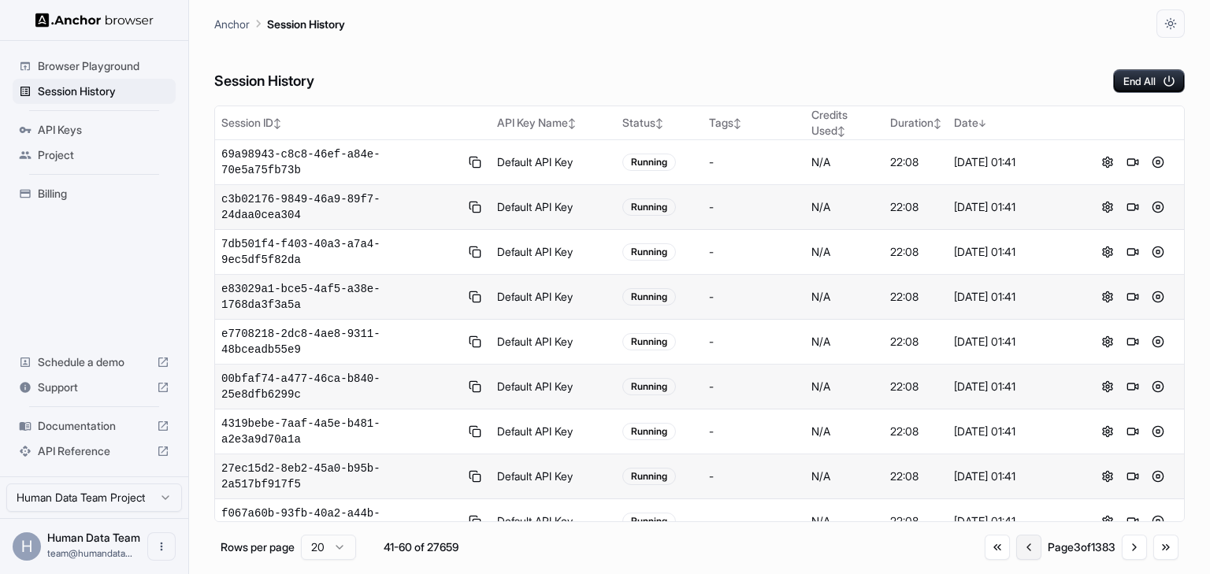
drag, startPoint x: 989, startPoint y: 551, endPoint x: 1023, endPoint y: 544, distance: 35.5
click at [1023, 544] on div "Go to first page Go to previous page Page 3 of 1383 Go to next page Go to last …" at bounding box center [1082, 547] width 194 height 25
click at [1023, 544] on button "Go to previous page" at bounding box center [1028, 547] width 25 height 25
click at [1017, 548] on button "Go to previous page" at bounding box center [1029, 547] width 25 height 25
click at [1012, 548] on div "Go to first page Go to previous page Page 1 of 1383 Go to next page Go to last …" at bounding box center [1083, 547] width 191 height 25
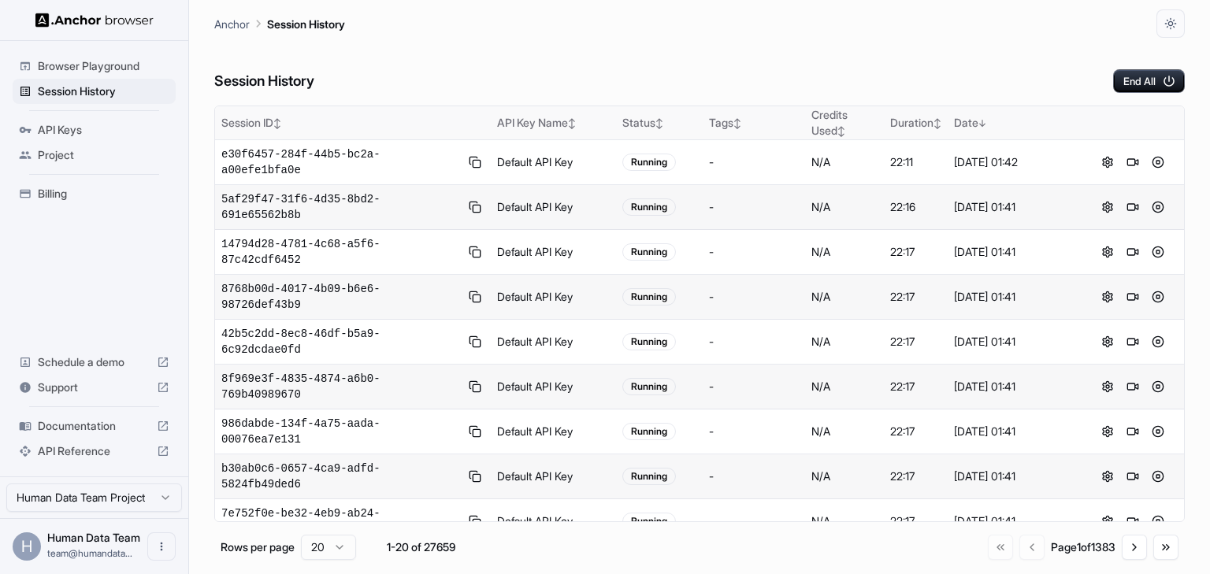
drag, startPoint x: 409, startPoint y: 70, endPoint x: 299, endPoint y: 137, distance: 128.4
click at [409, 70] on div "Session History End All" at bounding box center [699, 65] width 971 height 55
click at [159, 540] on icon "Open menu" at bounding box center [161, 546] width 13 height 13
click at [110, 277] on div at bounding box center [605, 287] width 1210 height 574
click at [80, 130] on span "API Keys" at bounding box center [104, 130] width 132 height 16
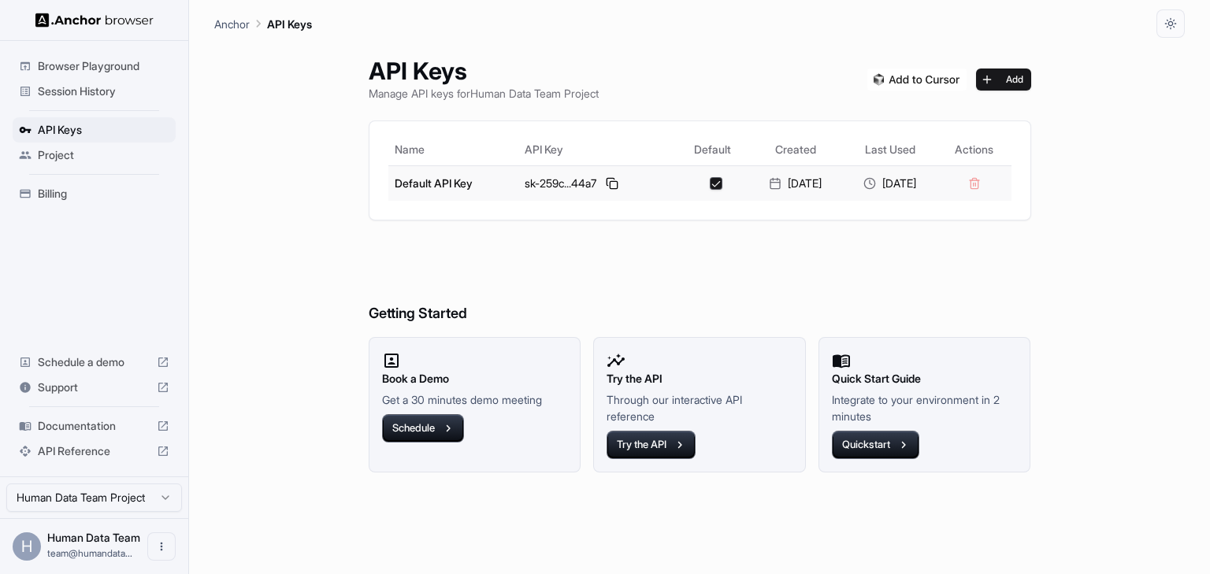
click at [863, 184] on icon at bounding box center [869, 183] width 13 height 13
click at [856, 225] on div "API Keys Manage API keys for Human Data Team Project Add Name API Key Default C…" at bounding box center [700, 306] width 700 height 537
click at [609, 181] on button at bounding box center [612, 183] width 19 height 19
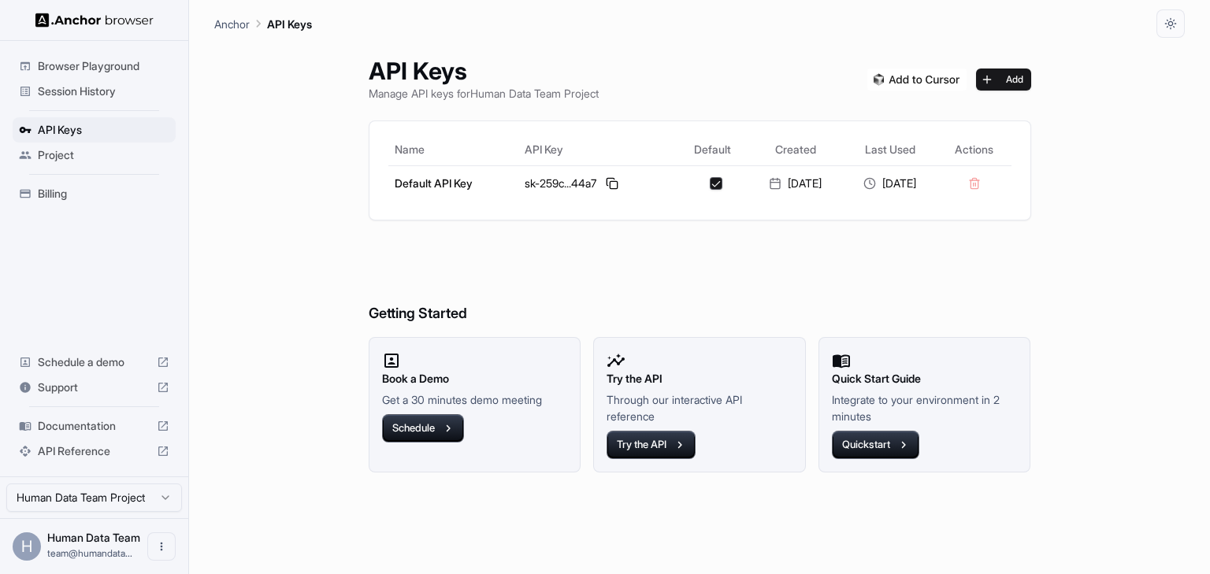
click at [942, 23] on div "Anchor API Keys" at bounding box center [699, 19] width 971 height 38
click at [493, 98] on p "Manage API keys for Human Data Team Project" at bounding box center [484, 93] width 230 height 17
drag, startPoint x: 299, startPoint y: 20, endPoint x: 211, endPoint y: 48, distance: 91.7
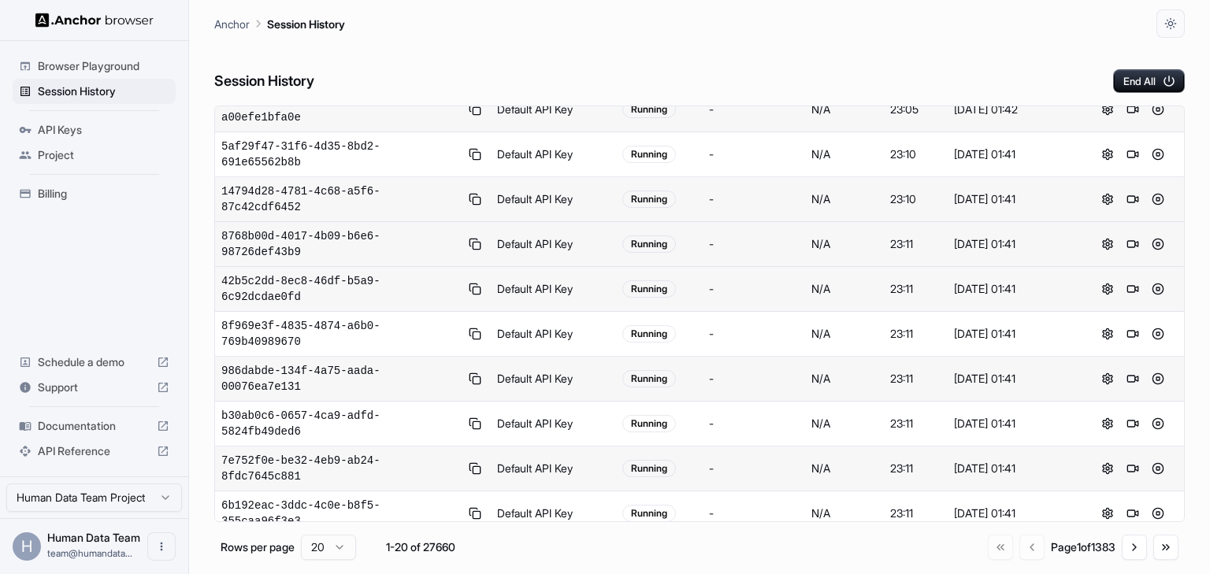
scroll to position [260, 0]
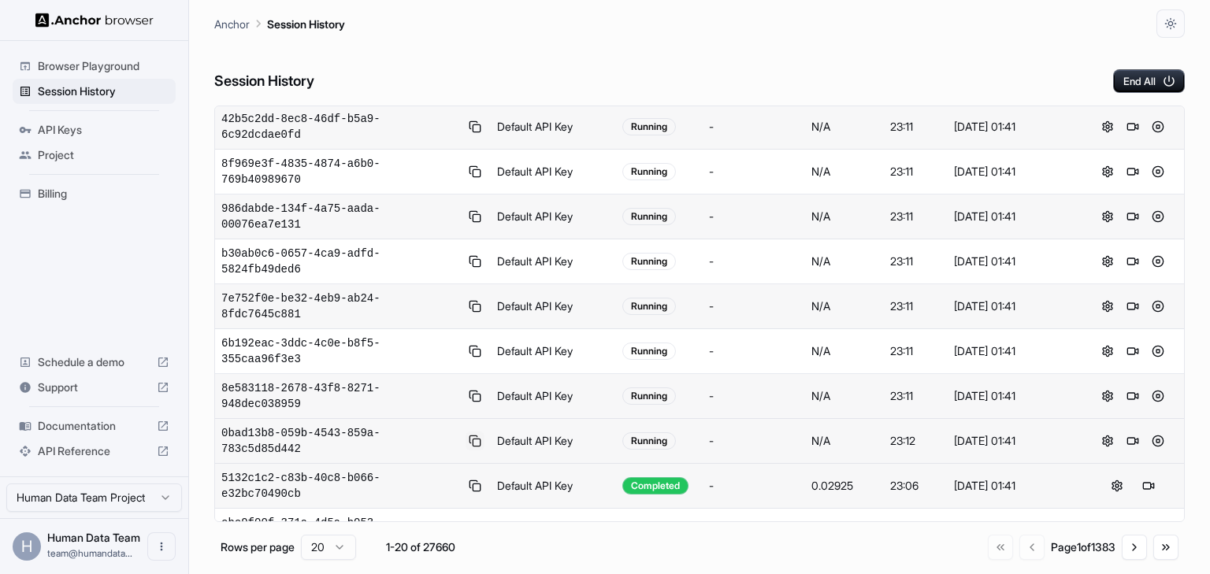
click at [466, 432] on button at bounding box center [475, 441] width 19 height 19
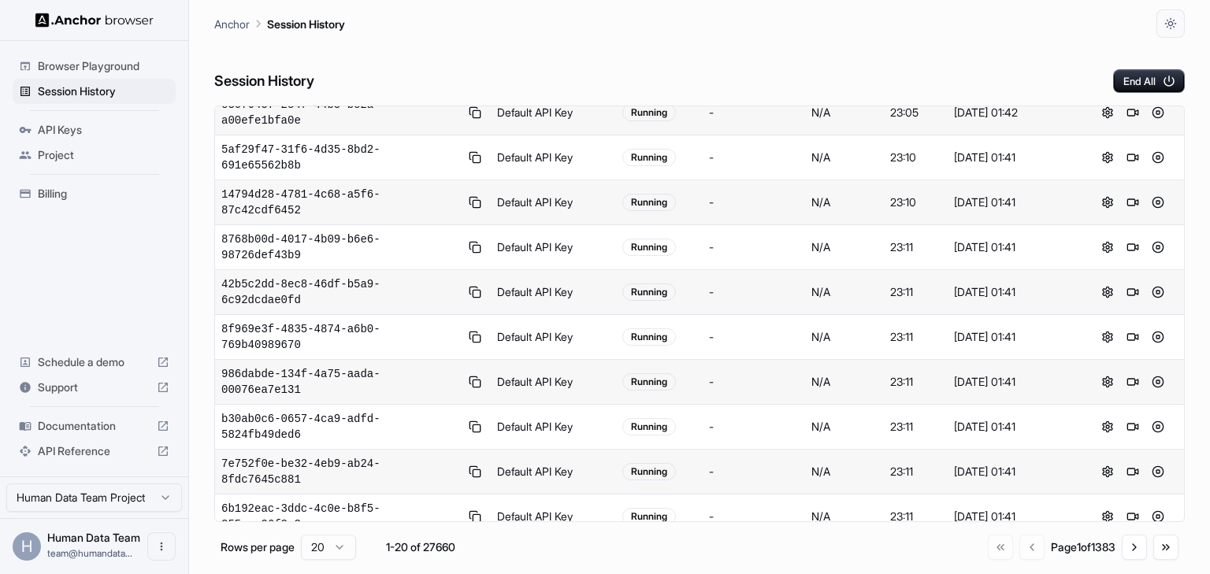
scroll to position [91, 0]
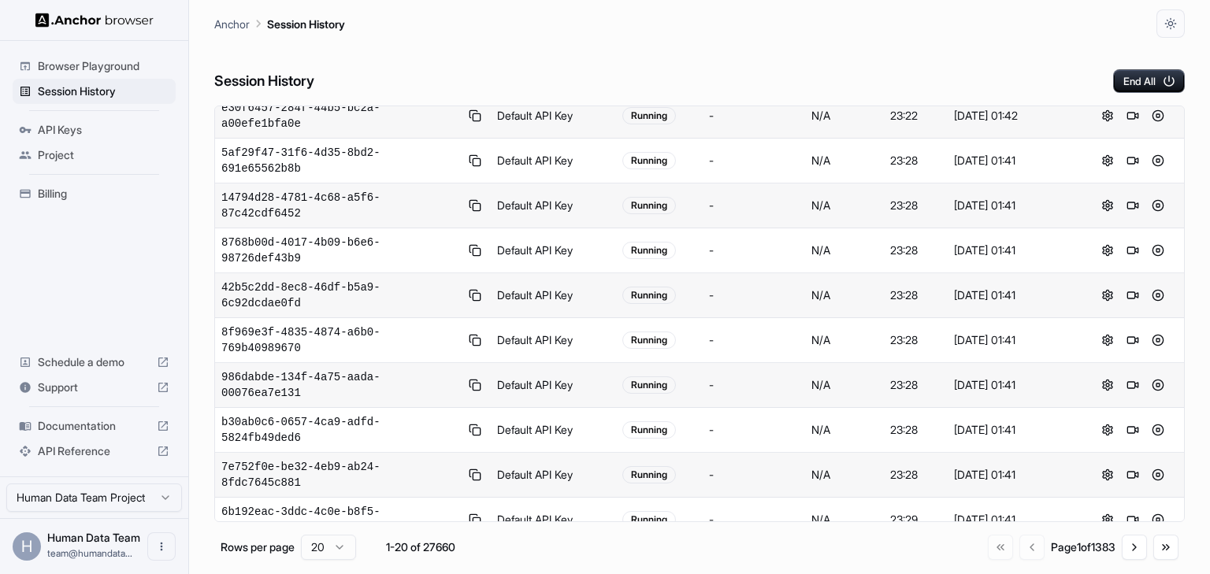
click at [444, 549] on div "8e583118-2678-43f8-8271-948dec038959" at bounding box center [352, 565] width 263 height 32
click at [466, 555] on button at bounding box center [475, 564] width 19 height 19
drag, startPoint x: 1013, startPoint y: 12, endPoint x: 990, endPoint y: 3, distance: 25.2
click at [1013, 12] on div "Anchor Session History" at bounding box center [699, 19] width 971 height 38
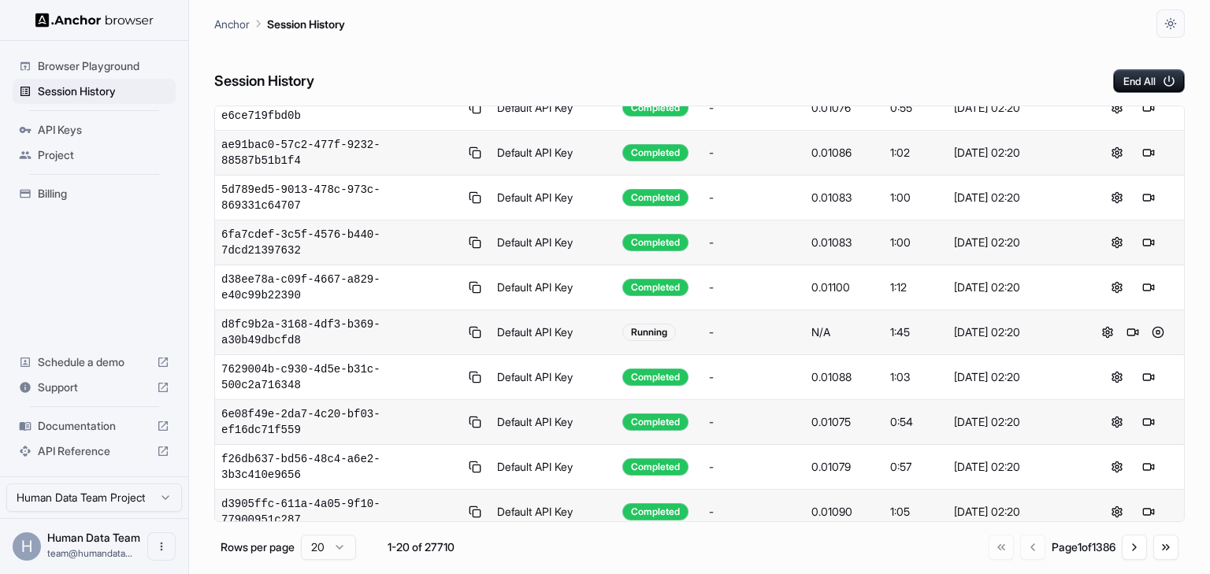
scroll to position [0, 0]
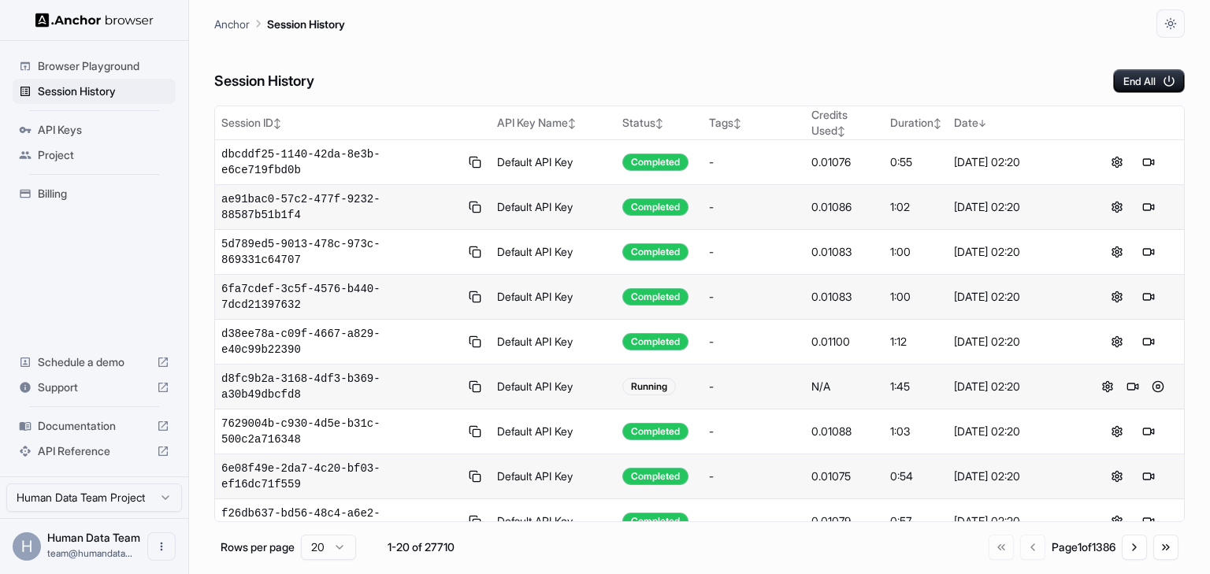
click at [746, 47] on div "Session History End All" at bounding box center [699, 65] width 971 height 55
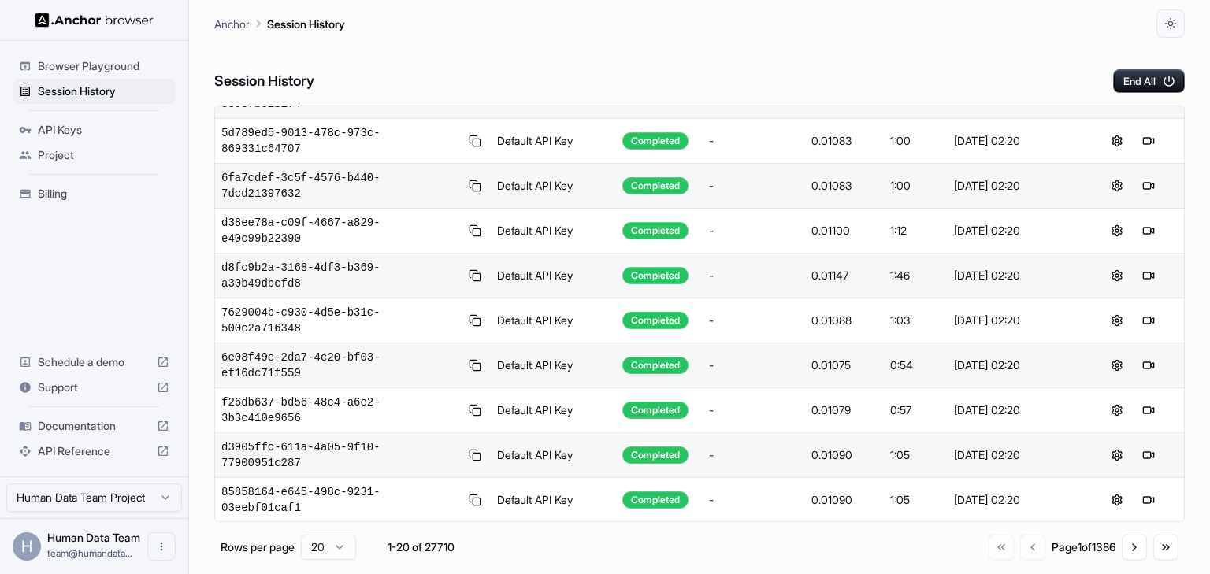
scroll to position [260, 0]
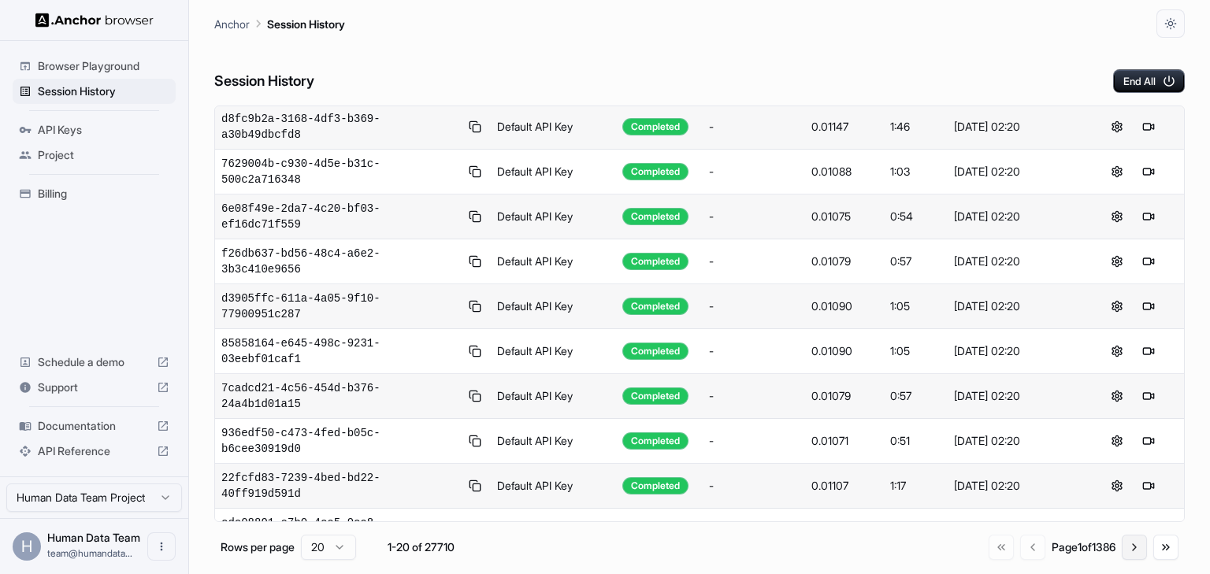
click at [1145, 551] on button "Go to next page" at bounding box center [1134, 547] width 25 height 25
click at [1133, 548] on button "Go to next page" at bounding box center [1134, 547] width 25 height 25
click at [1018, 553] on button "Go to previous page" at bounding box center [1030, 547] width 25 height 25
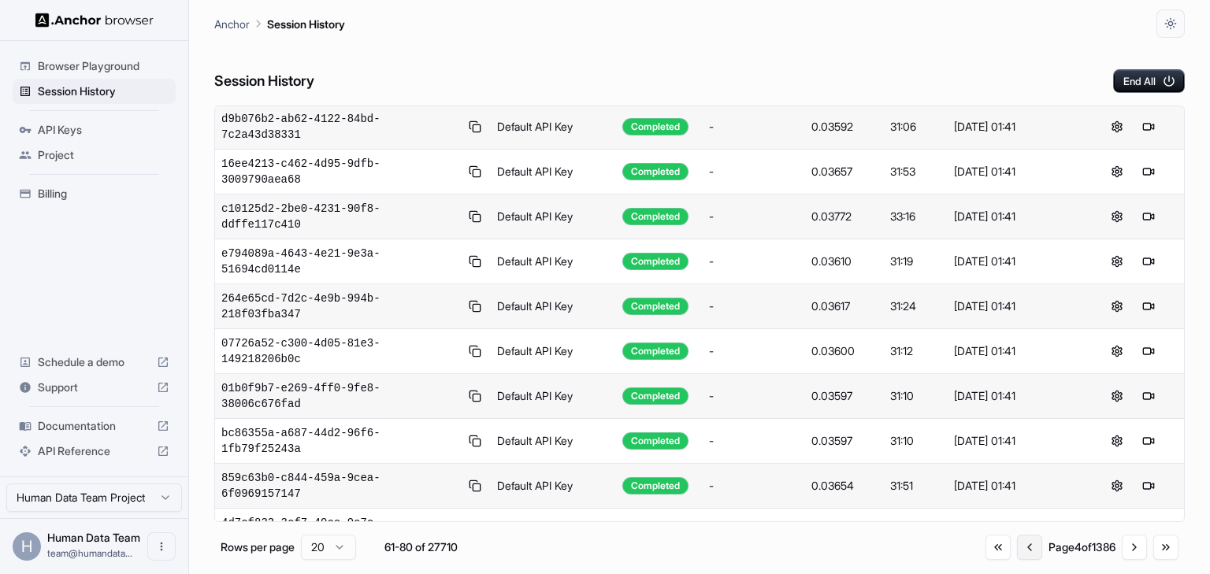
click at [1017, 553] on button "Go to previous page" at bounding box center [1029, 547] width 25 height 25
click at [1018, 553] on button "Go to previous page" at bounding box center [1030, 547] width 25 height 25
click at [1016, 553] on div "Go to first page Go to previous page Page 1 of 1386 Go to next page Go to last …" at bounding box center [1084, 547] width 190 height 25
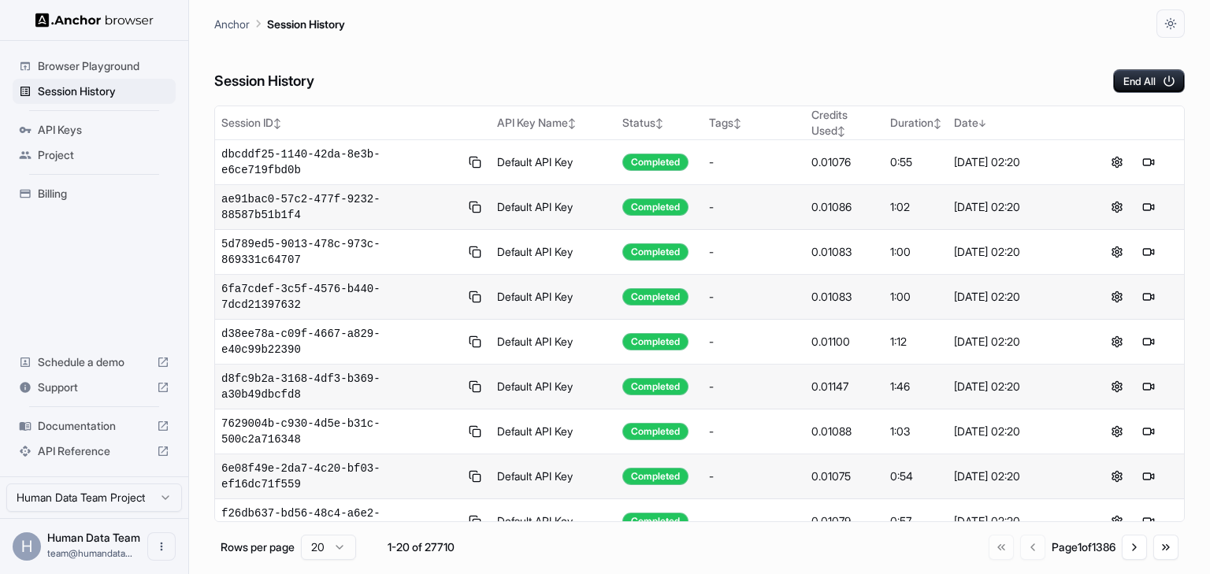
click at [876, 71] on div "Session History End All" at bounding box center [699, 65] width 971 height 55
